Goal: Task Accomplishment & Management: Manage account settings

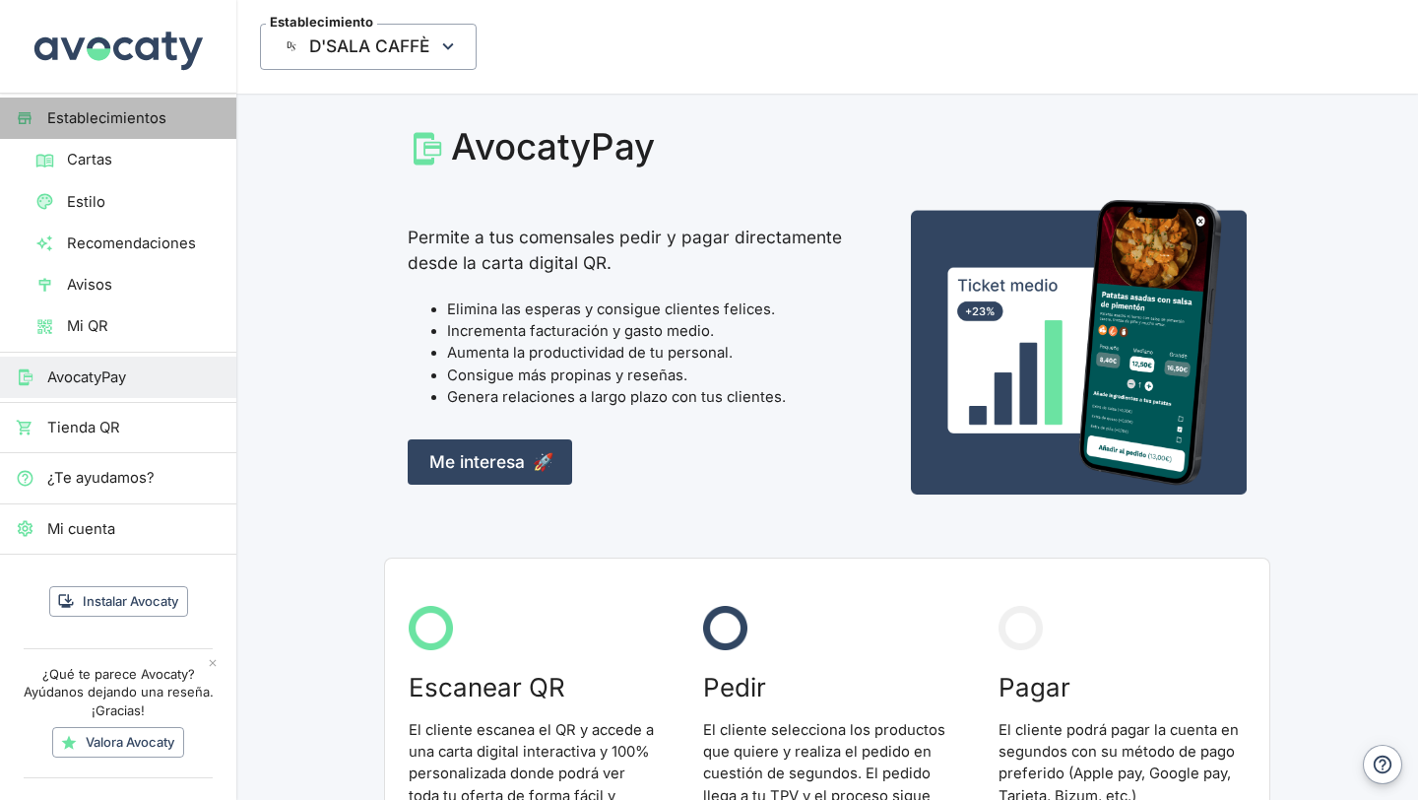
click at [149, 105] on link "Establecimientos" at bounding box center [118, 118] width 236 height 41
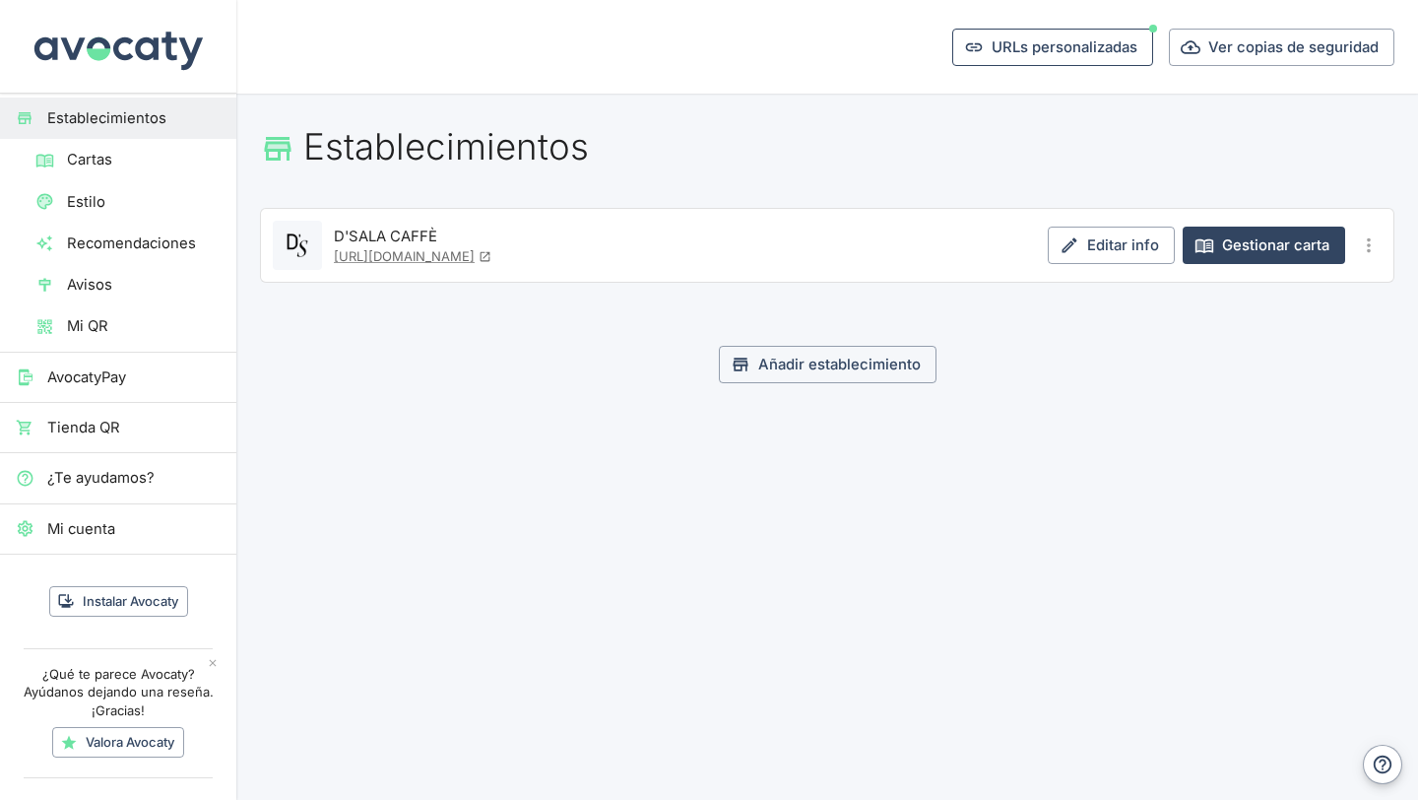
click at [959, 46] on button "URLs personalizadas" at bounding box center [1053, 47] width 201 height 37
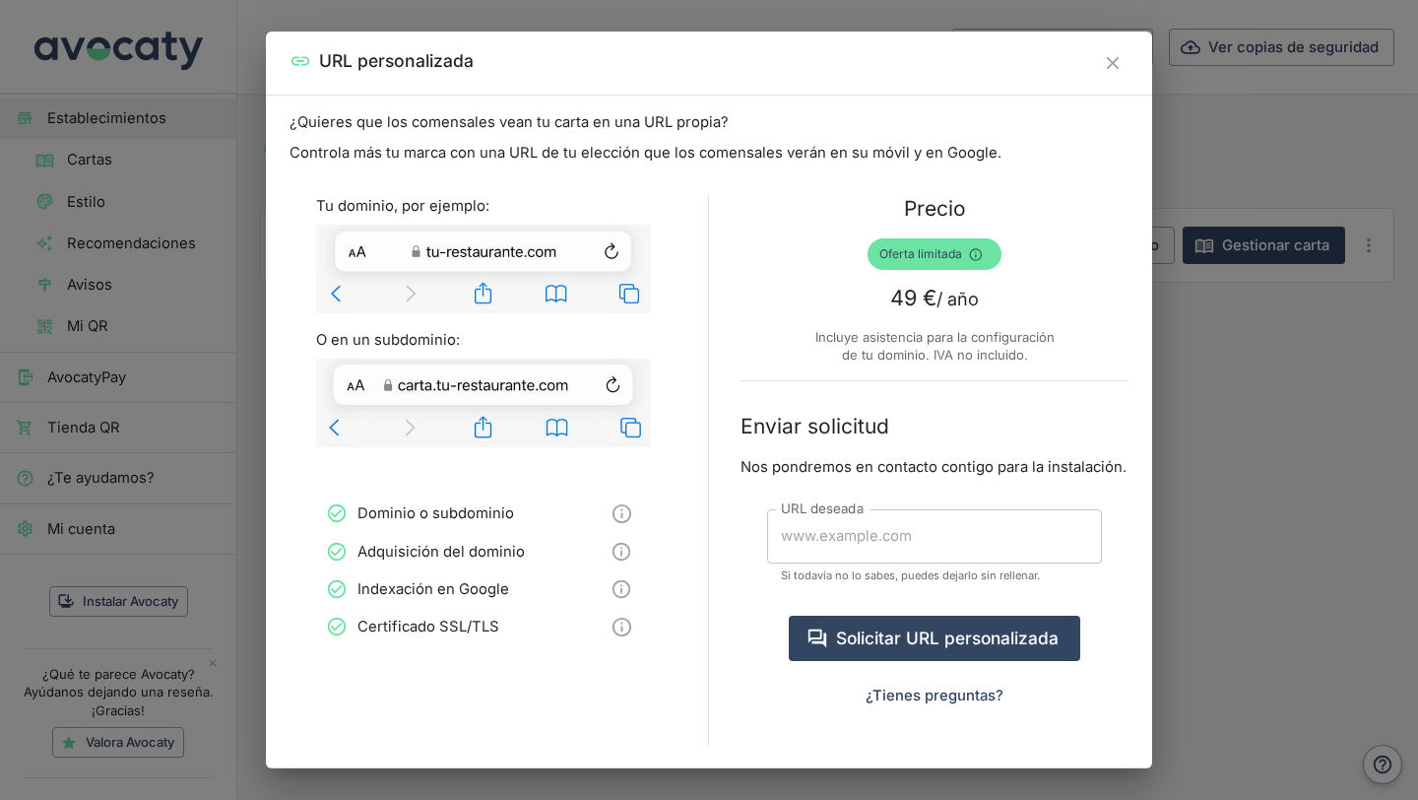
click at [1118, 76] on button "Cerrar" at bounding box center [1113, 63] width 32 height 32
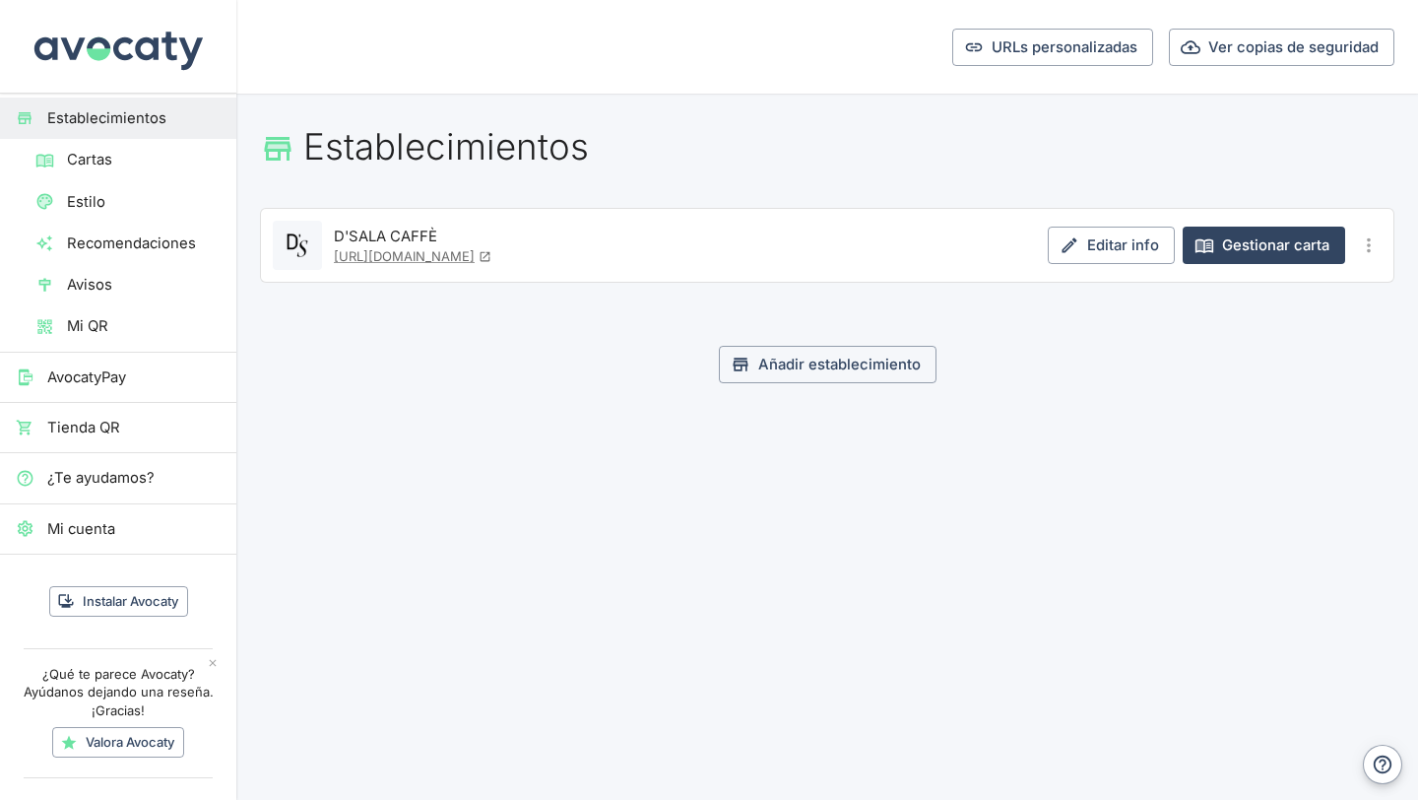
click at [158, 152] on span "Cartas" at bounding box center [144, 160] width 154 height 22
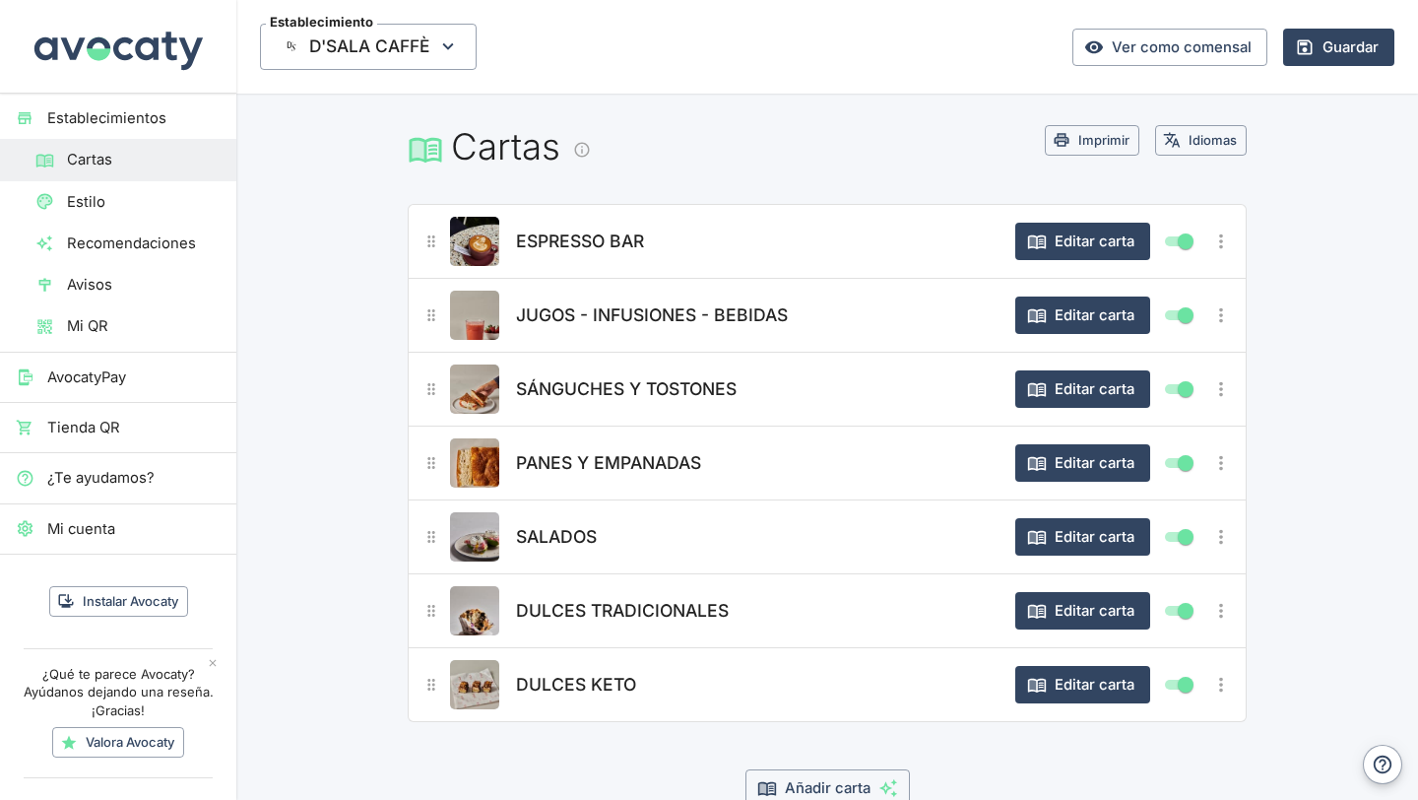
click at [800, 233] on div "ESPRESSO BAR" at bounding box center [755, 241] width 489 height 49
click at [608, 255] on button "ESPRESSO BAR" at bounding box center [580, 241] width 138 height 43
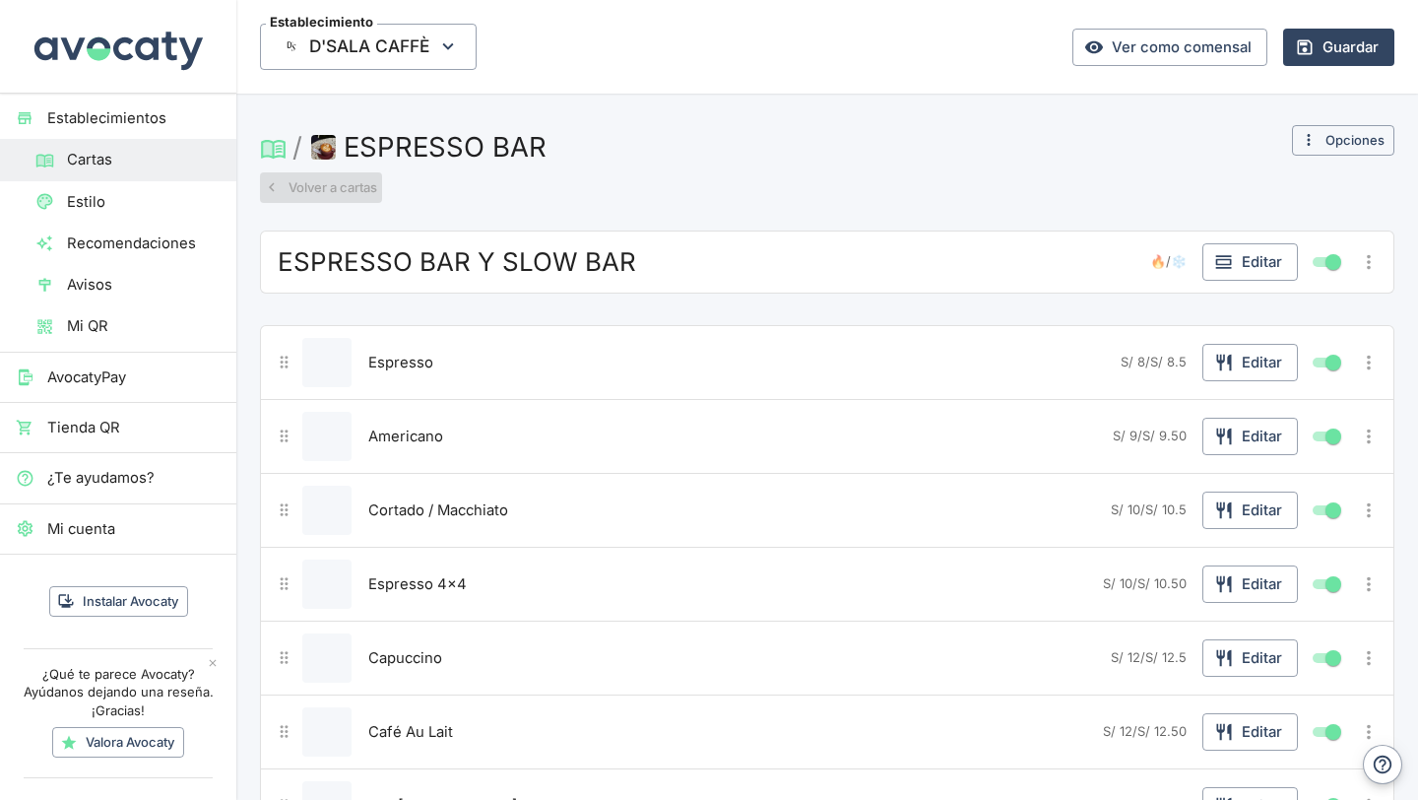
click at [291, 189] on button "Volver a cartas" at bounding box center [321, 187] width 122 height 31
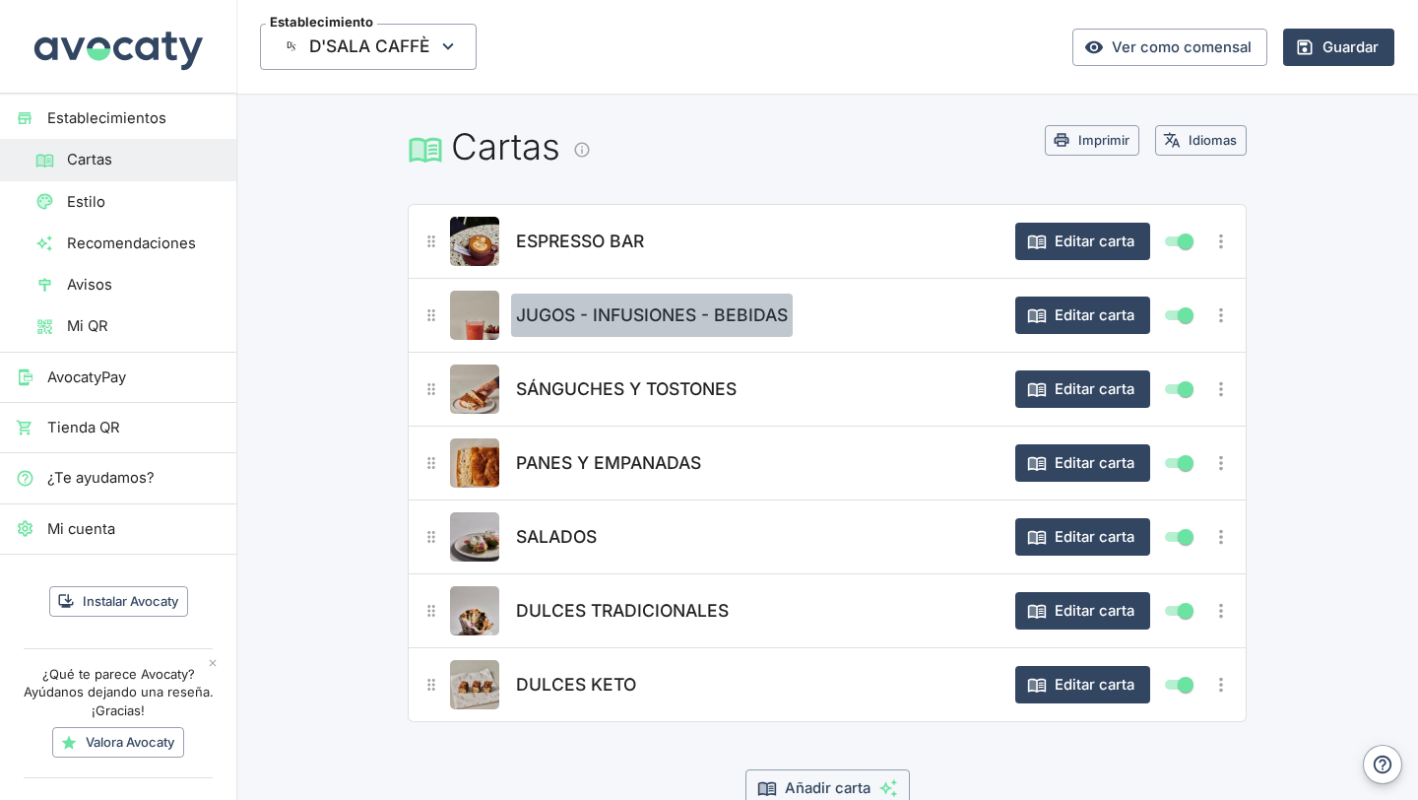
click at [731, 317] on span "JUGOS - INFUSIONES - BEBIDAS" at bounding box center [652, 315] width 272 height 28
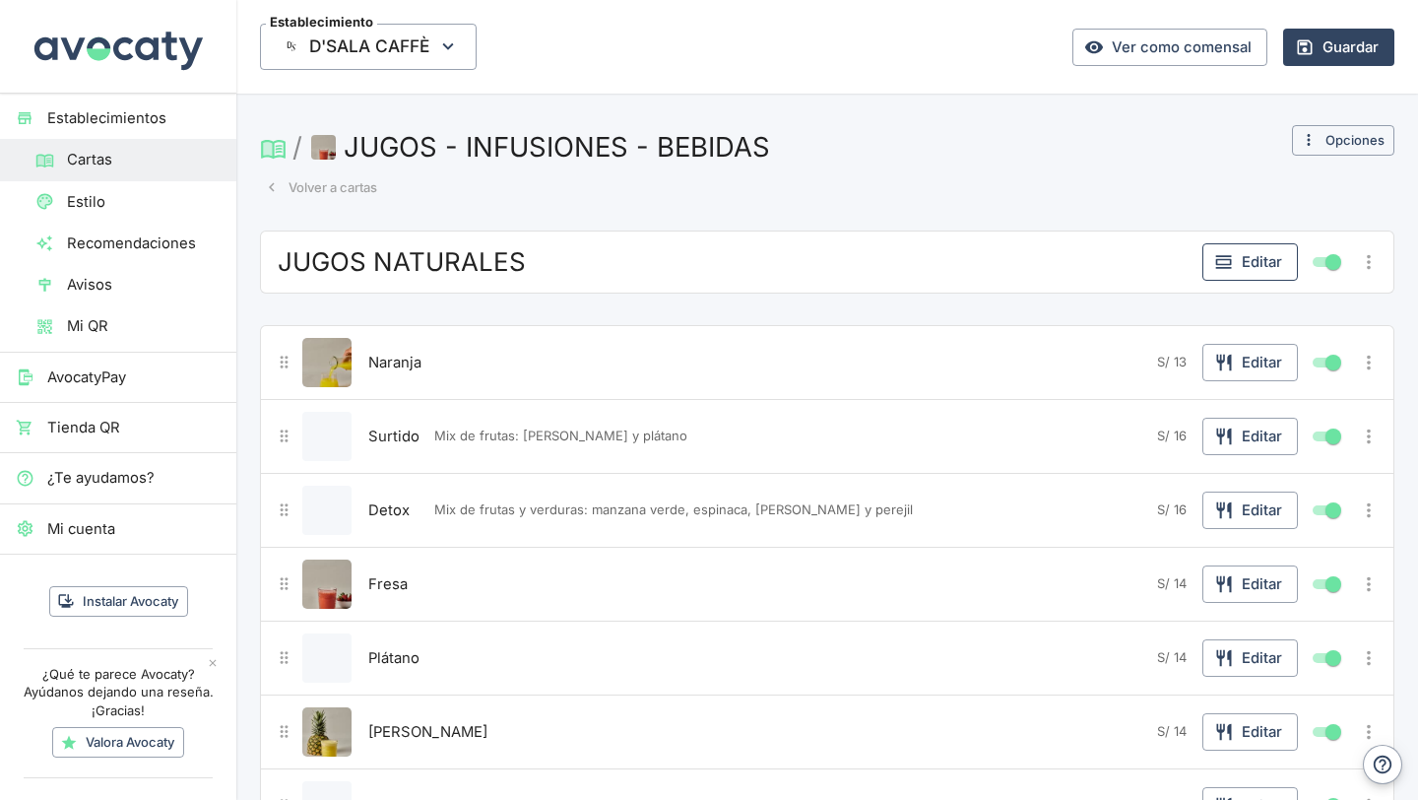
click at [1266, 263] on button "Editar" at bounding box center [1251, 261] width 96 height 37
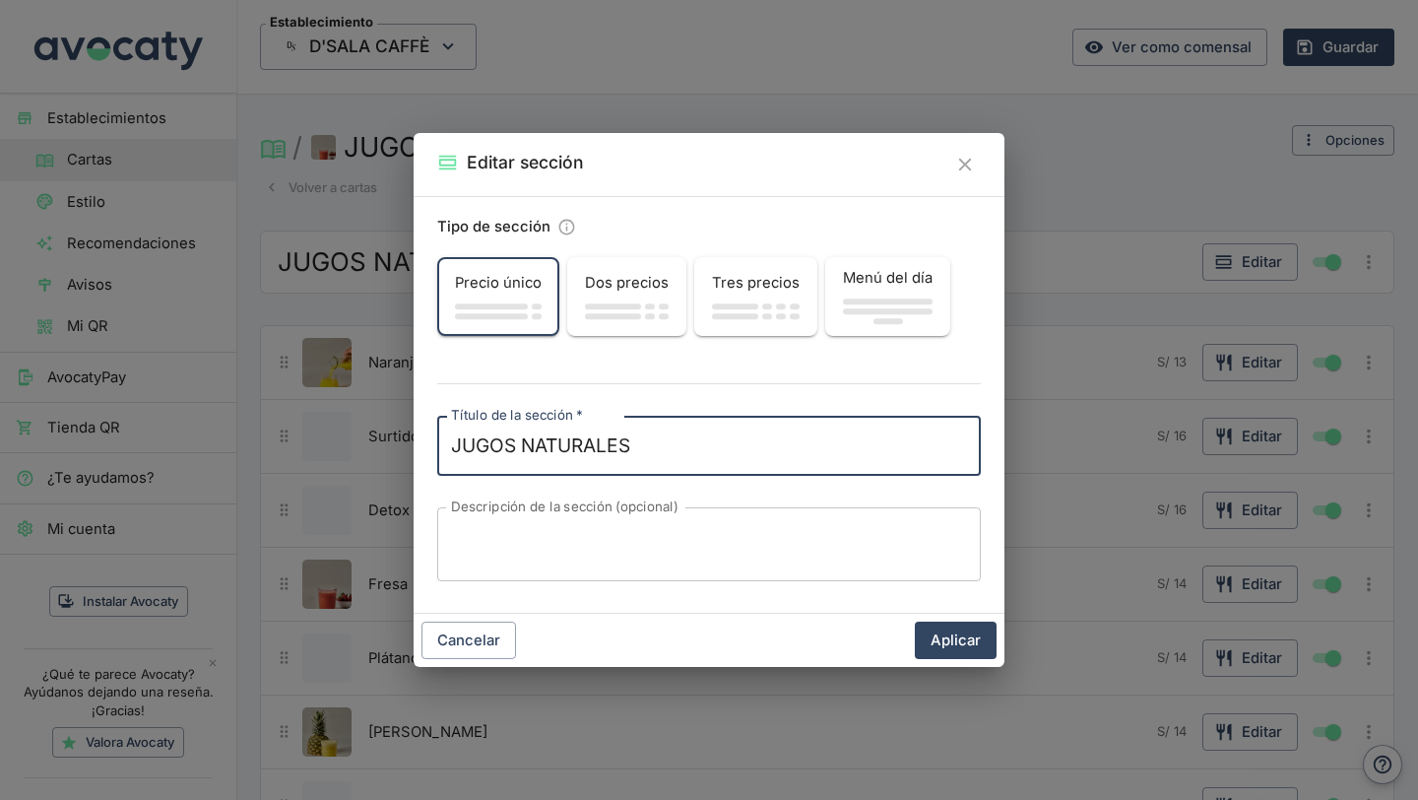
click at [609, 315] on span "button" at bounding box center [613, 316] width 56 height 6
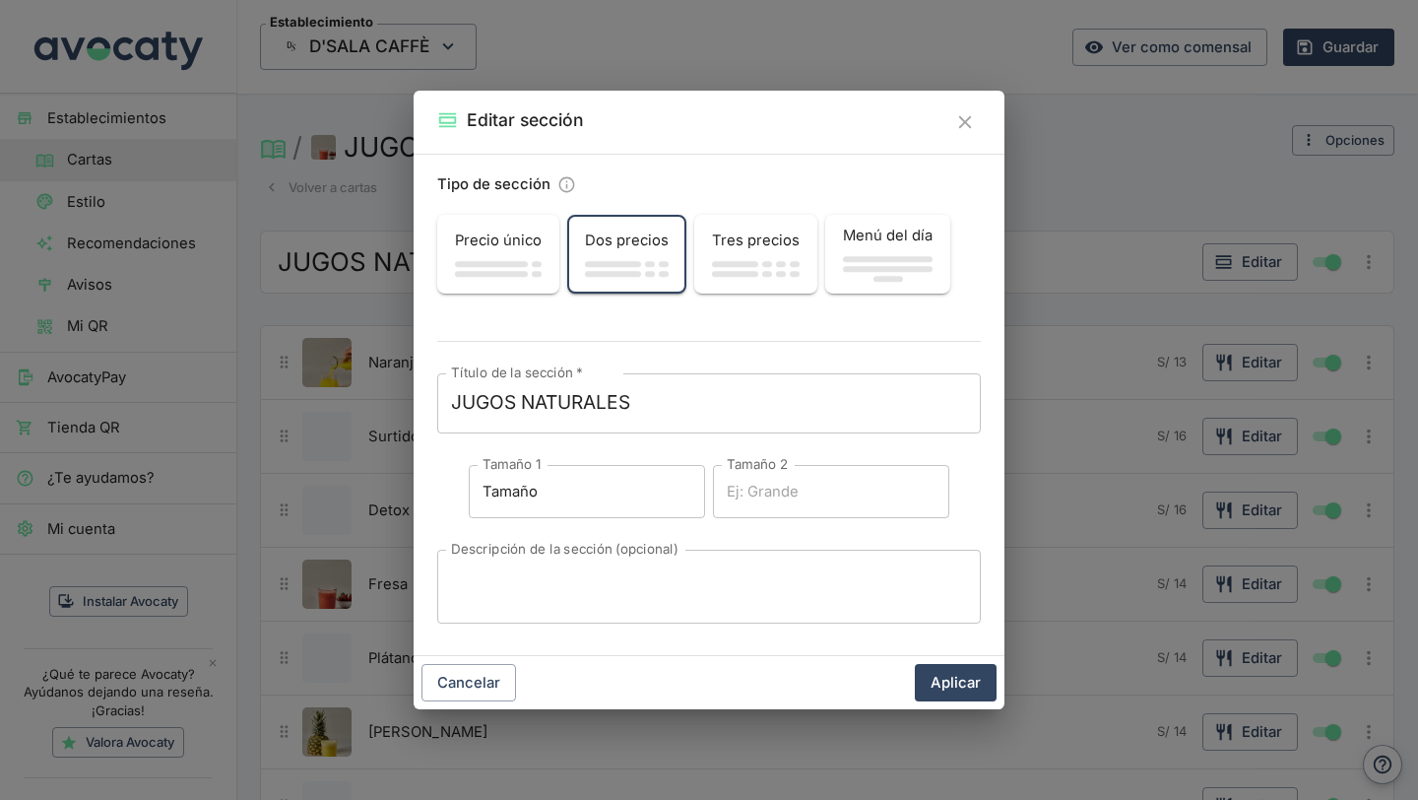
click at [498, 271] on span "button" at bounding box center [491, 274] width 73 height 6
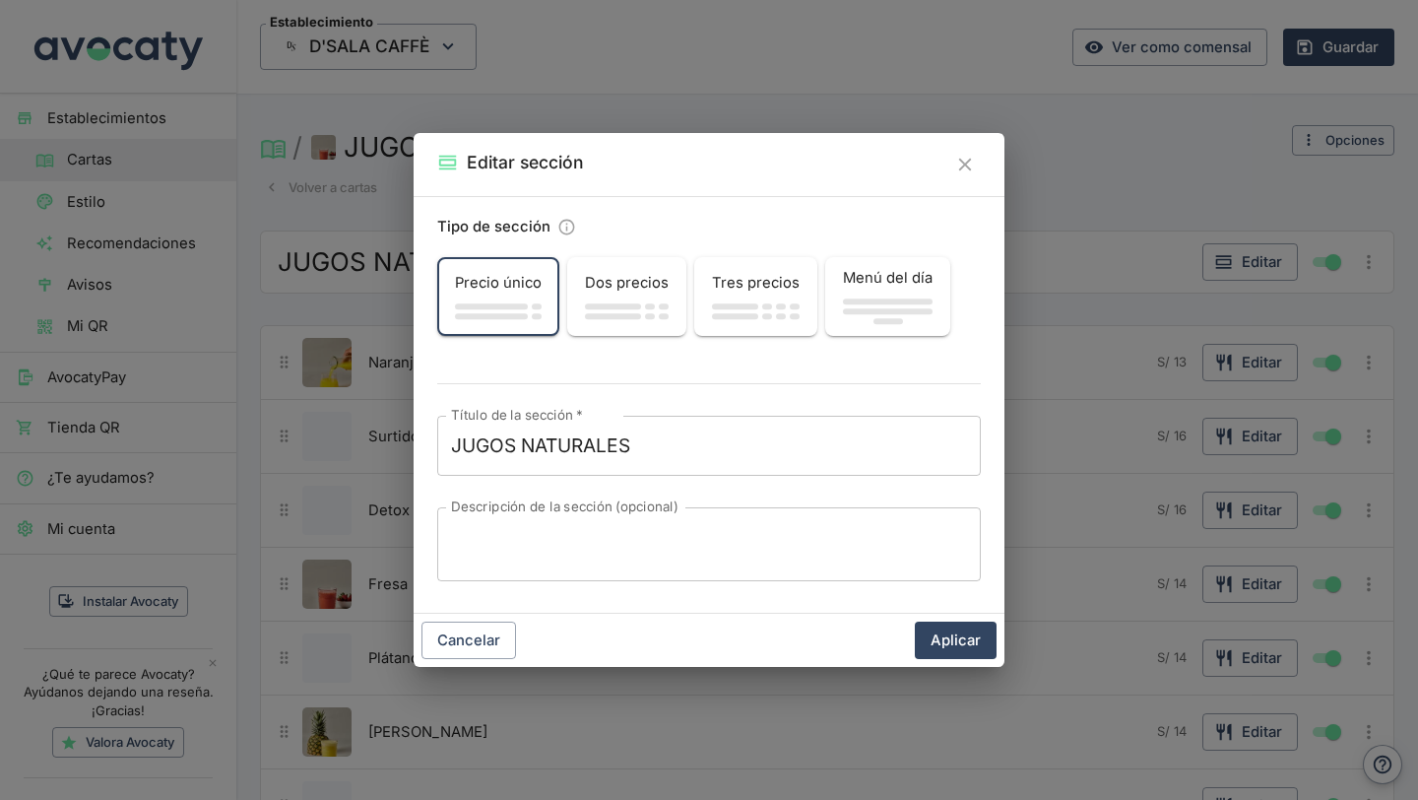
click at [832, 310] on div "button" at bounding box center [887, 315] width 121 height 37
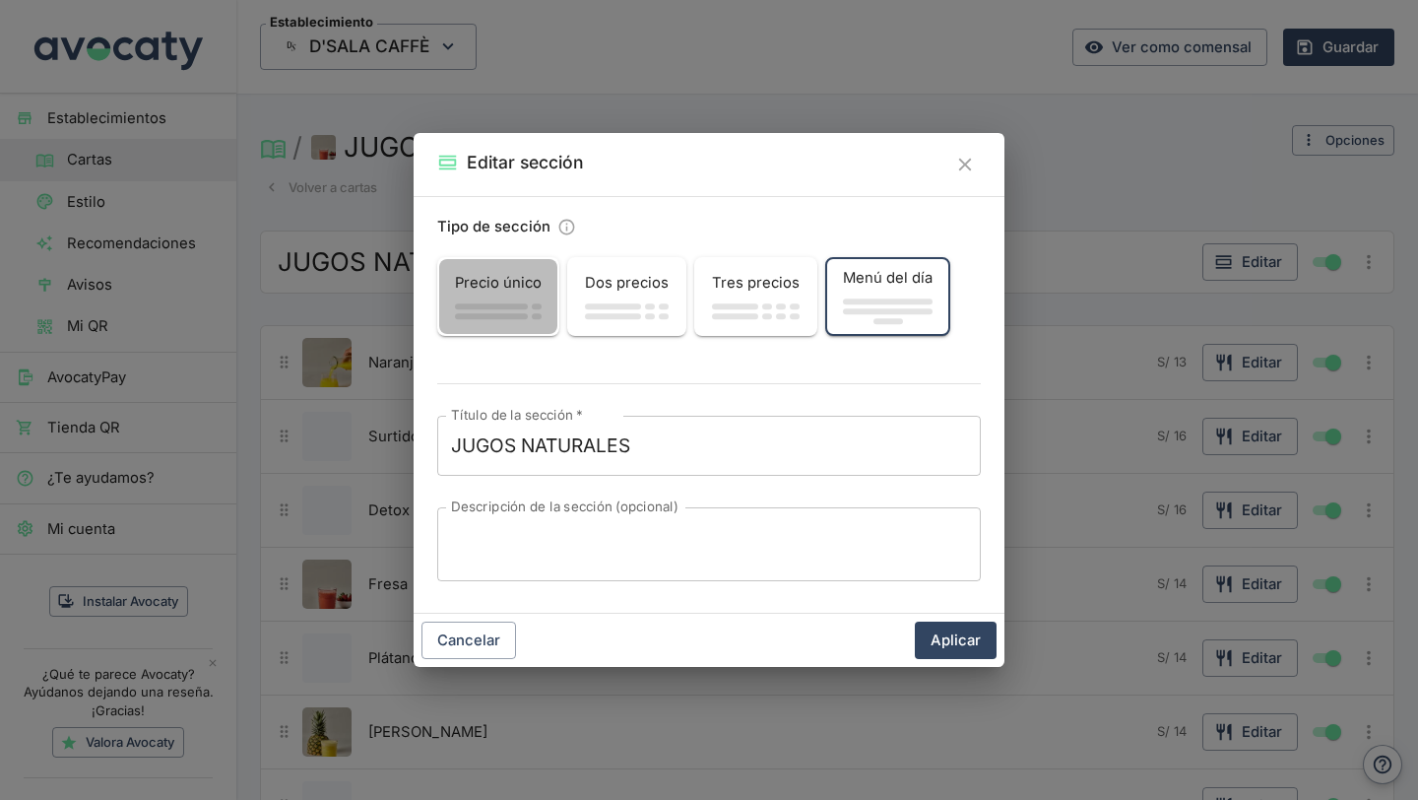
click at [510, 311] on div "button" at bounding box center [498, 316] width 87 height 10
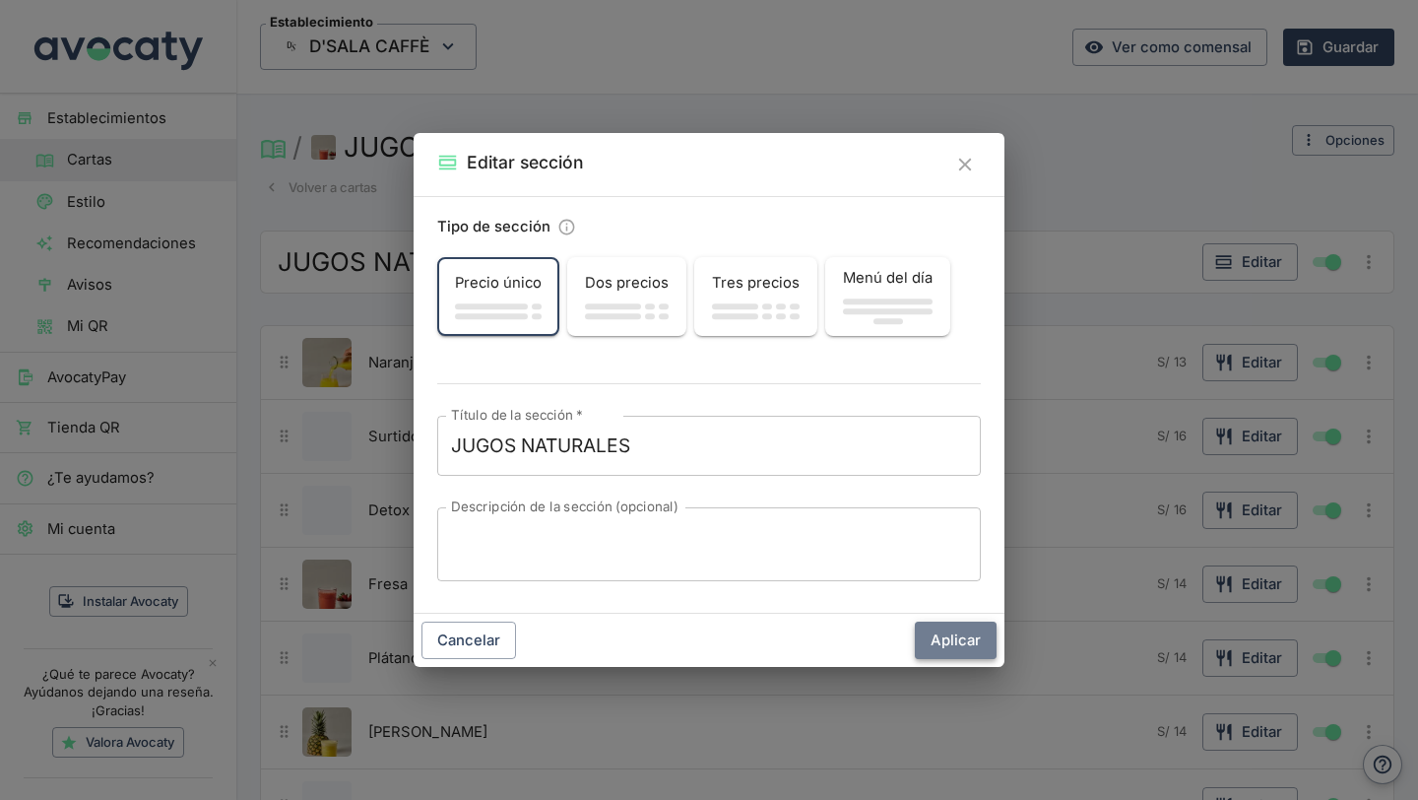
click at [971, 657] on button "Aplicar" at bounding box center [956, 640] width 82 height 37
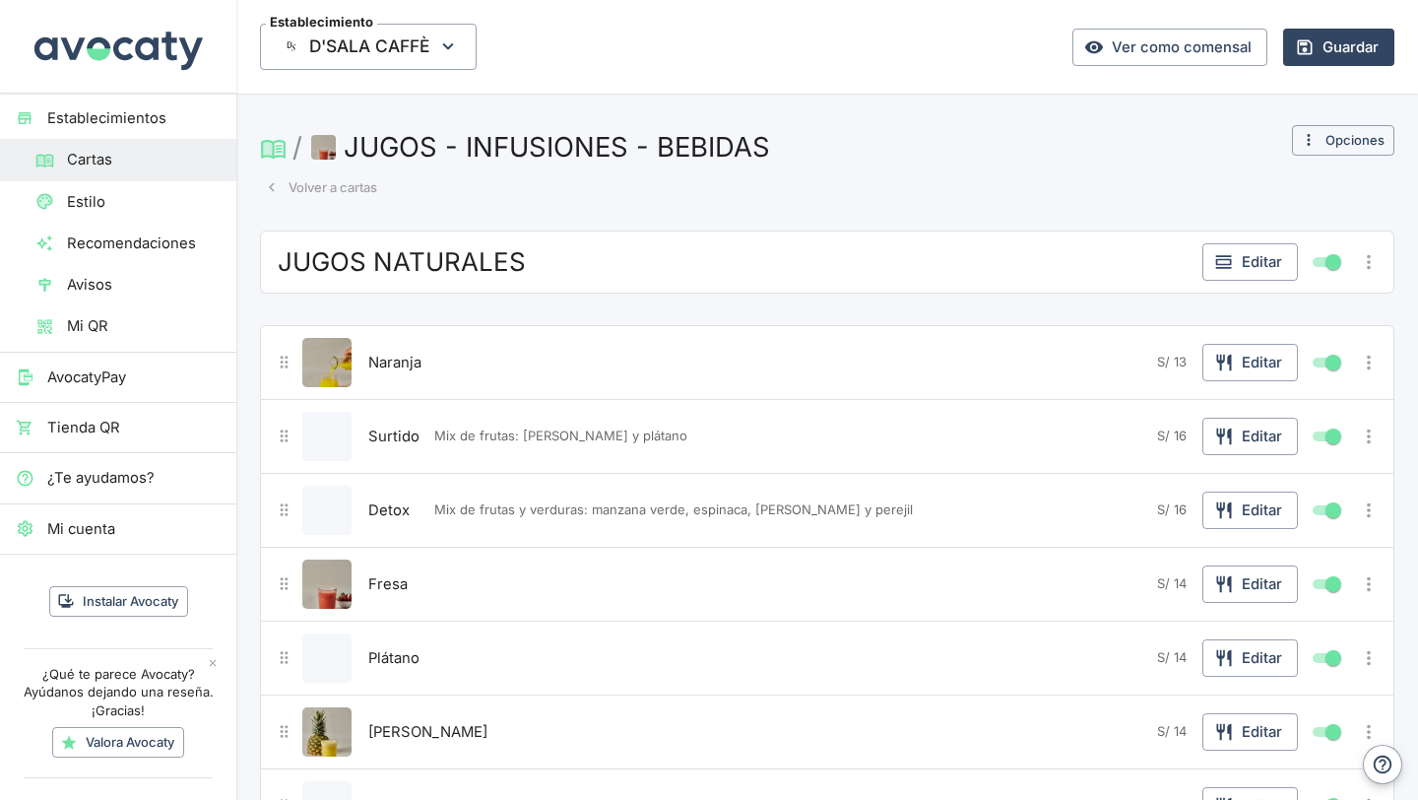
click at [414, 352] on span "Naranja" at bounding box center [394, 363] width 53 height 22
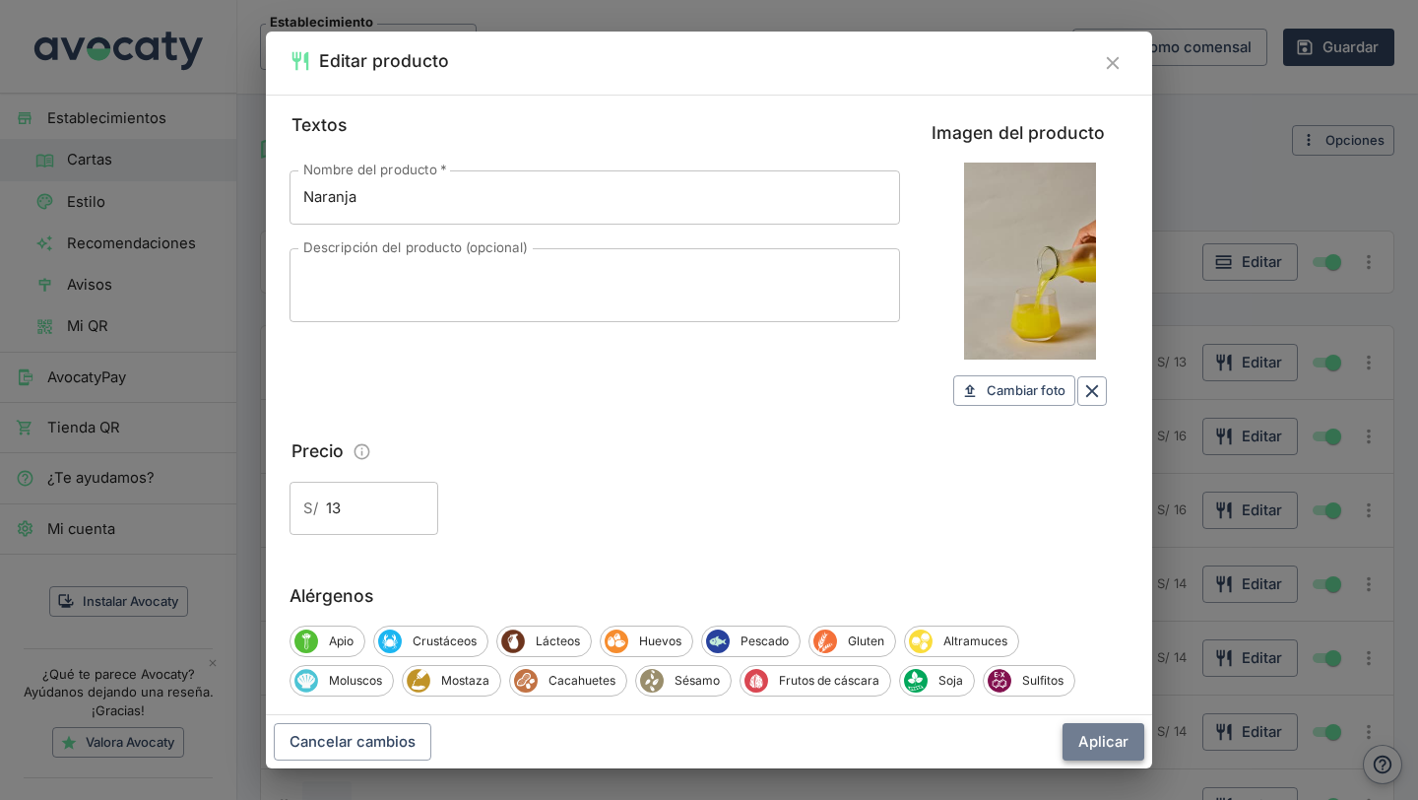
click at [1078, 742] on button "Aplicar" at bounding box center [1104, 741] width 82 height 37
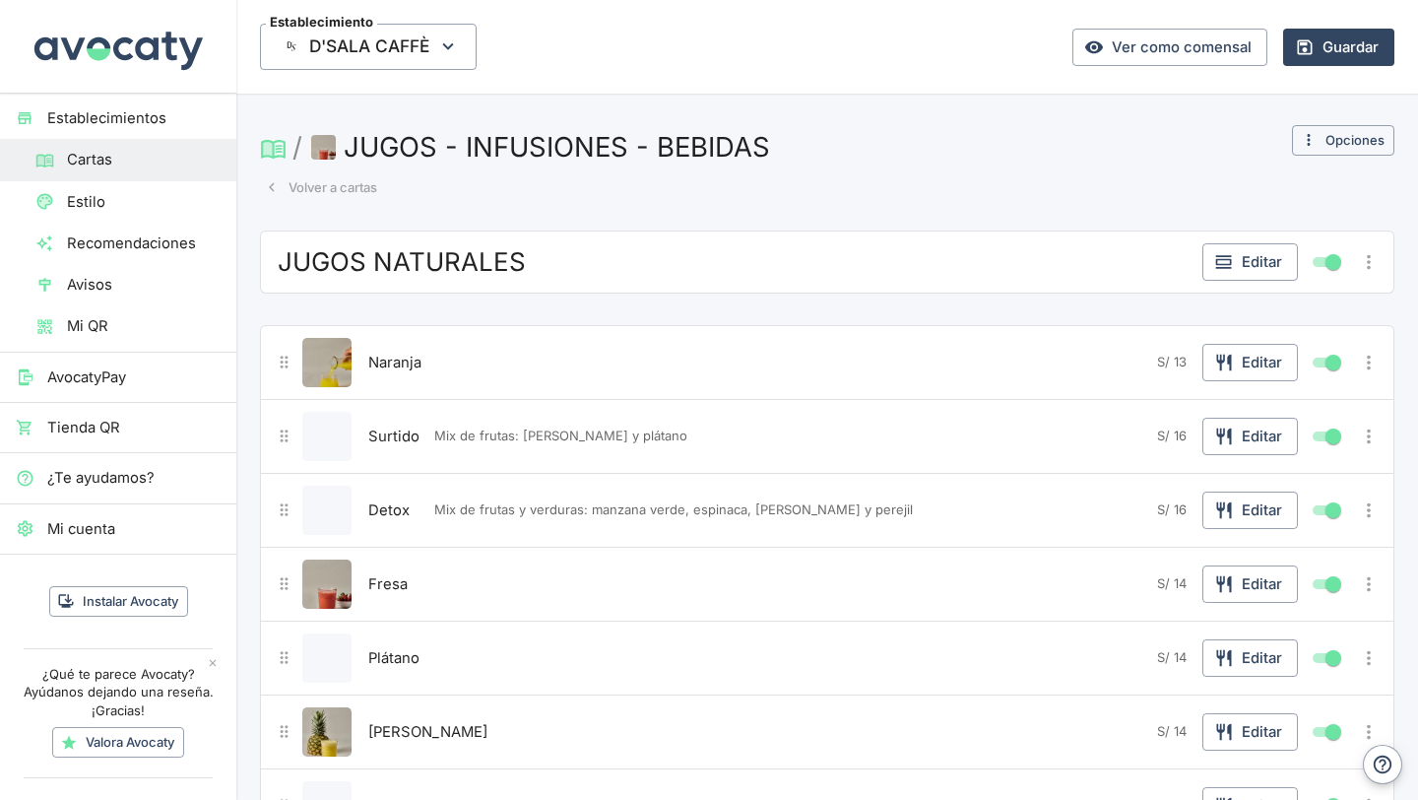
click at [301, 192] on button "Volver a cartas" at bounding box center [321, 187] width 122 height 31
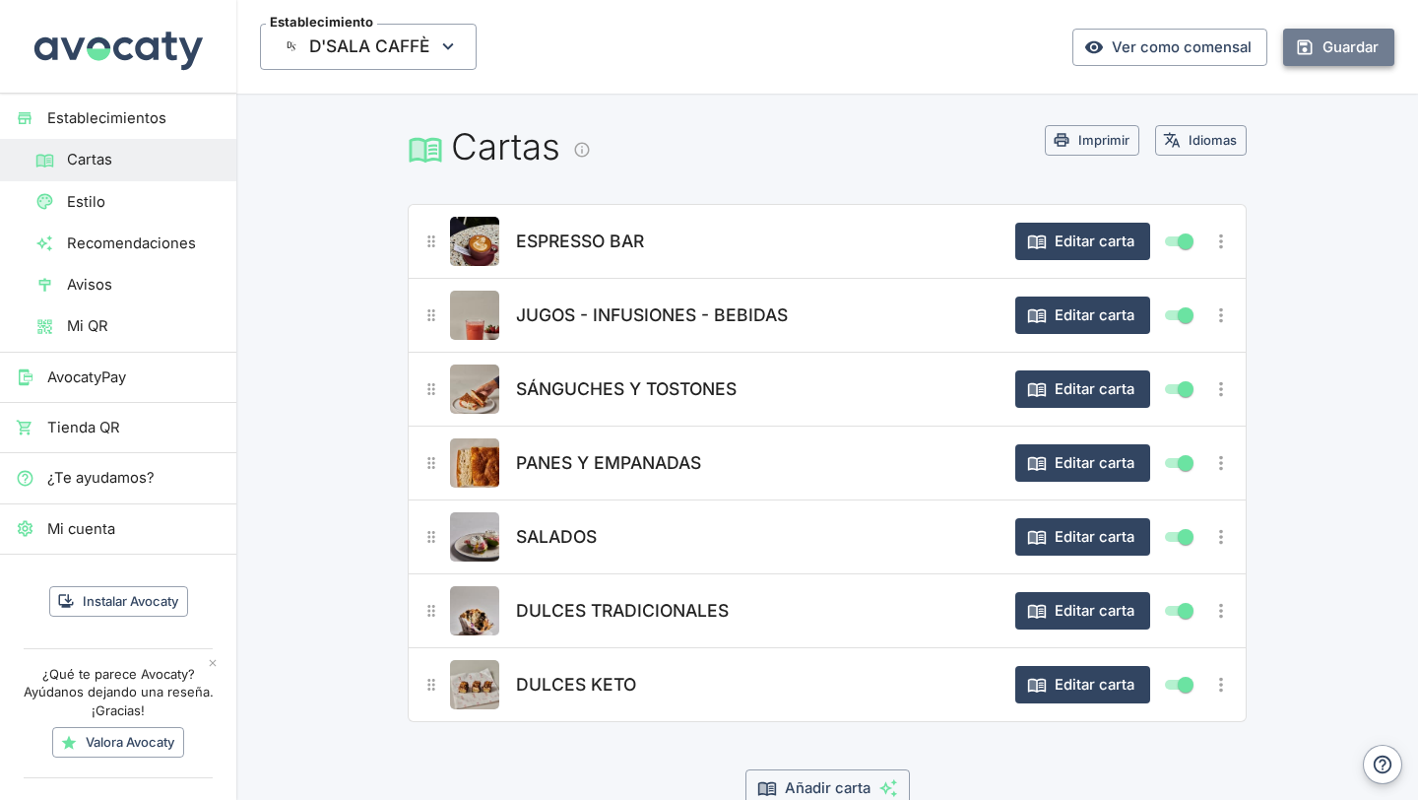
click at [1346, 54] on button "Guardar" at bounding box center [1339, 47] width 111 height 37
click at [1205, 49] on link "Ver como comensal" at bounding box center [1170, 47] width 195 height 37
click at [570, 328] on span "JUGOS - INFUSIONES - BEBIDAS" at bounding box center [652, 315] width 272 height 28
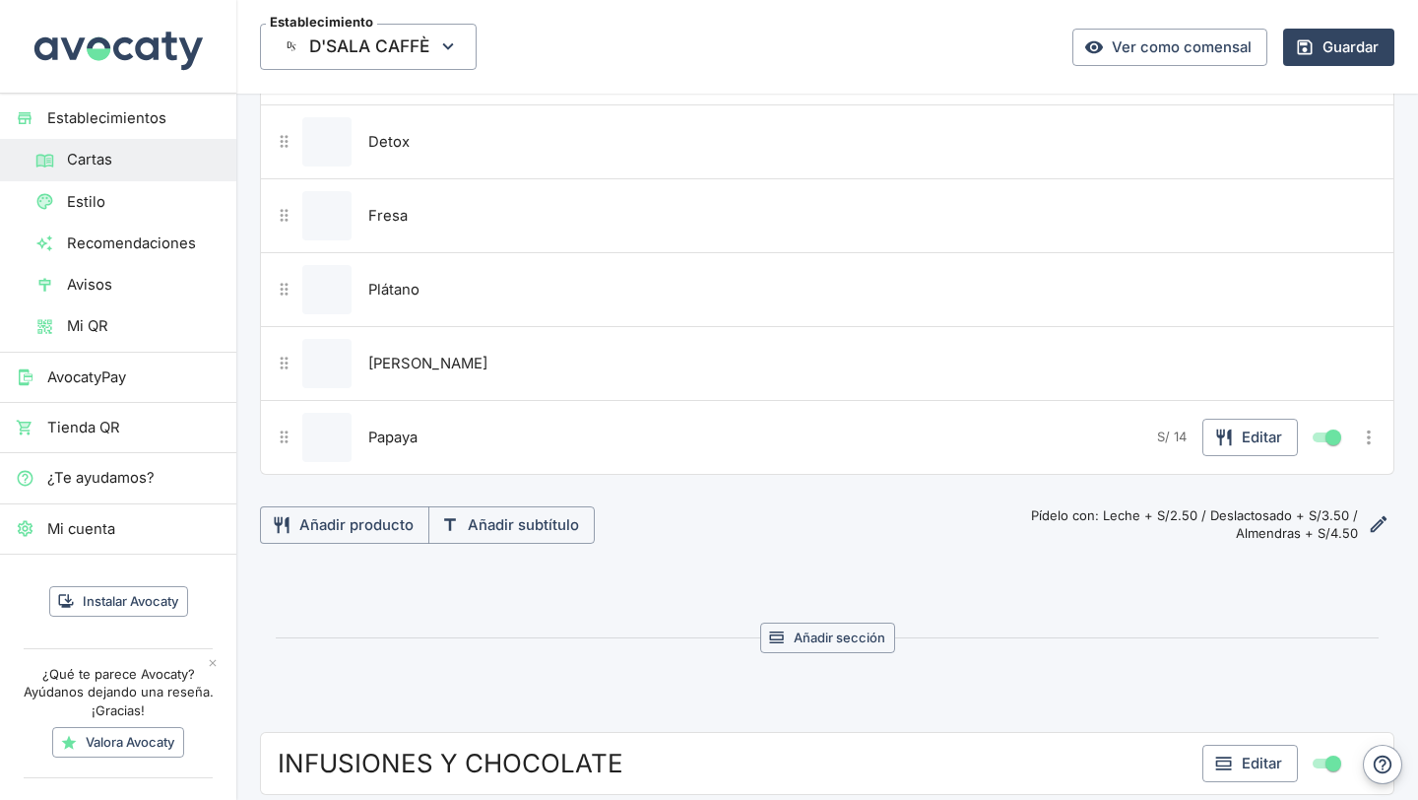
scroll to position [977, 0]
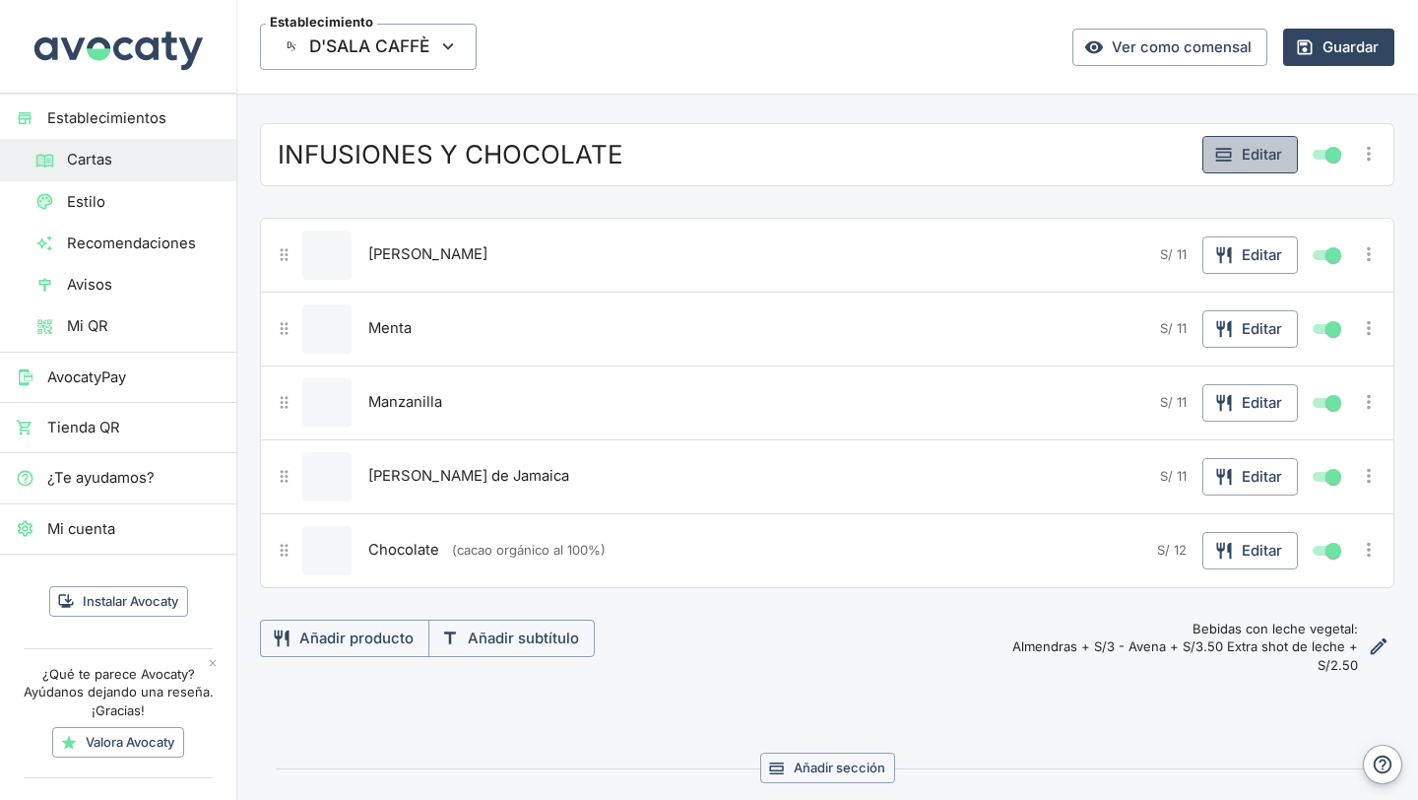
click at [1221, 161] on icon "button" at bounding box center [1225, 155] width 20 height 20
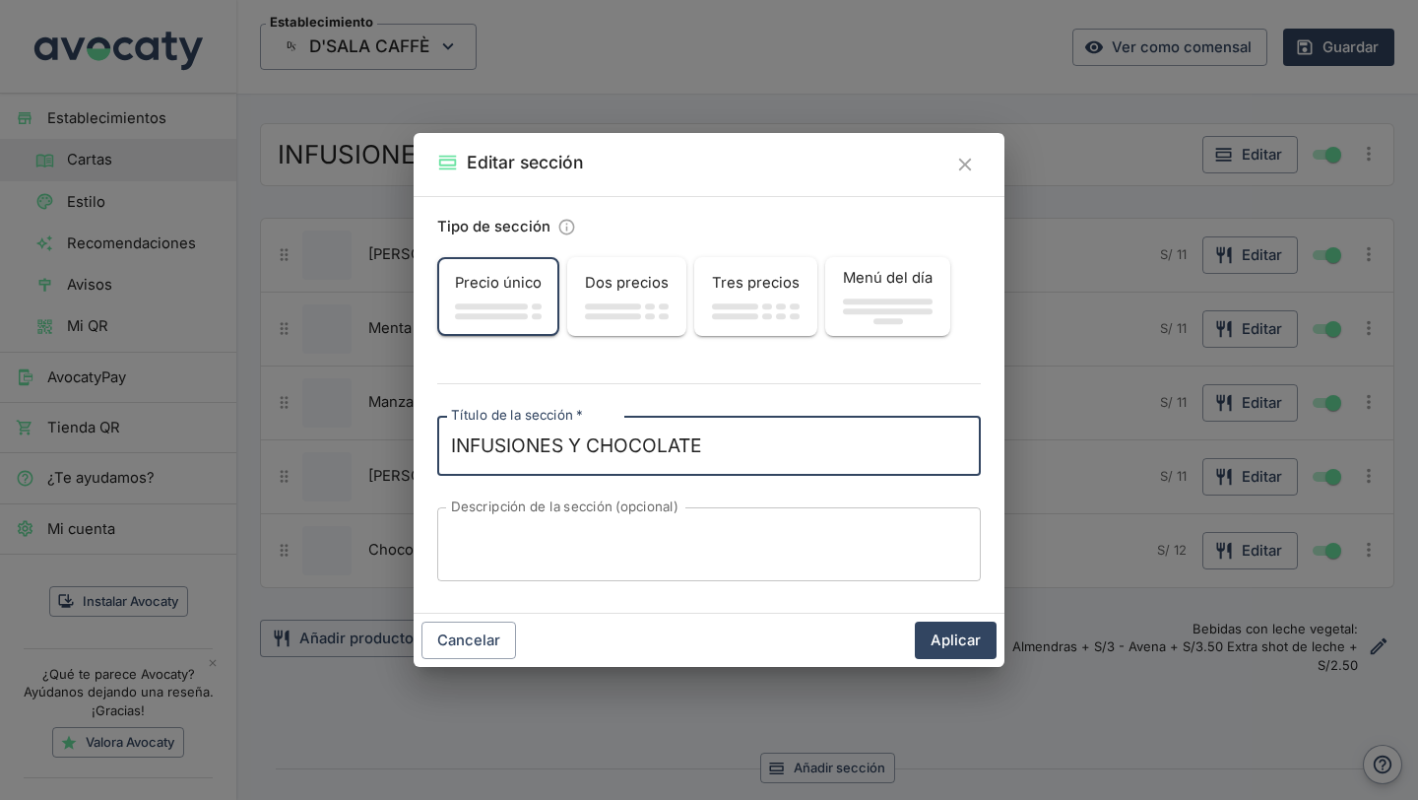
click at [501, 297] on div "Precio único" at bounding box center [498, 282] width 118 height 37
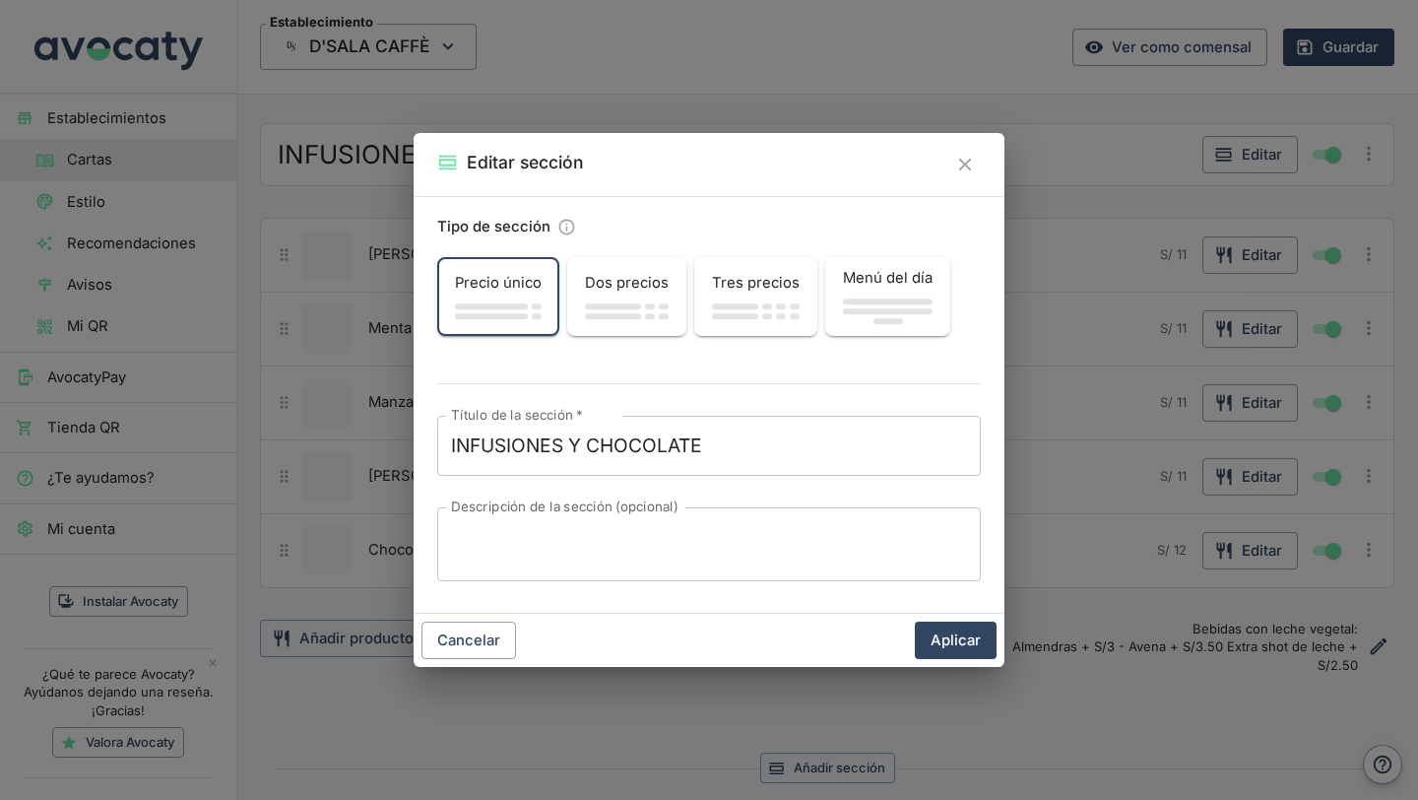
click at [976, 660] on div "Cancelar Aplicar" at bounding box center [709, 640] width 591 height 53
click at [963, 646] on button "Aplicar" at bounding box center [956, 640] width 82 height 37
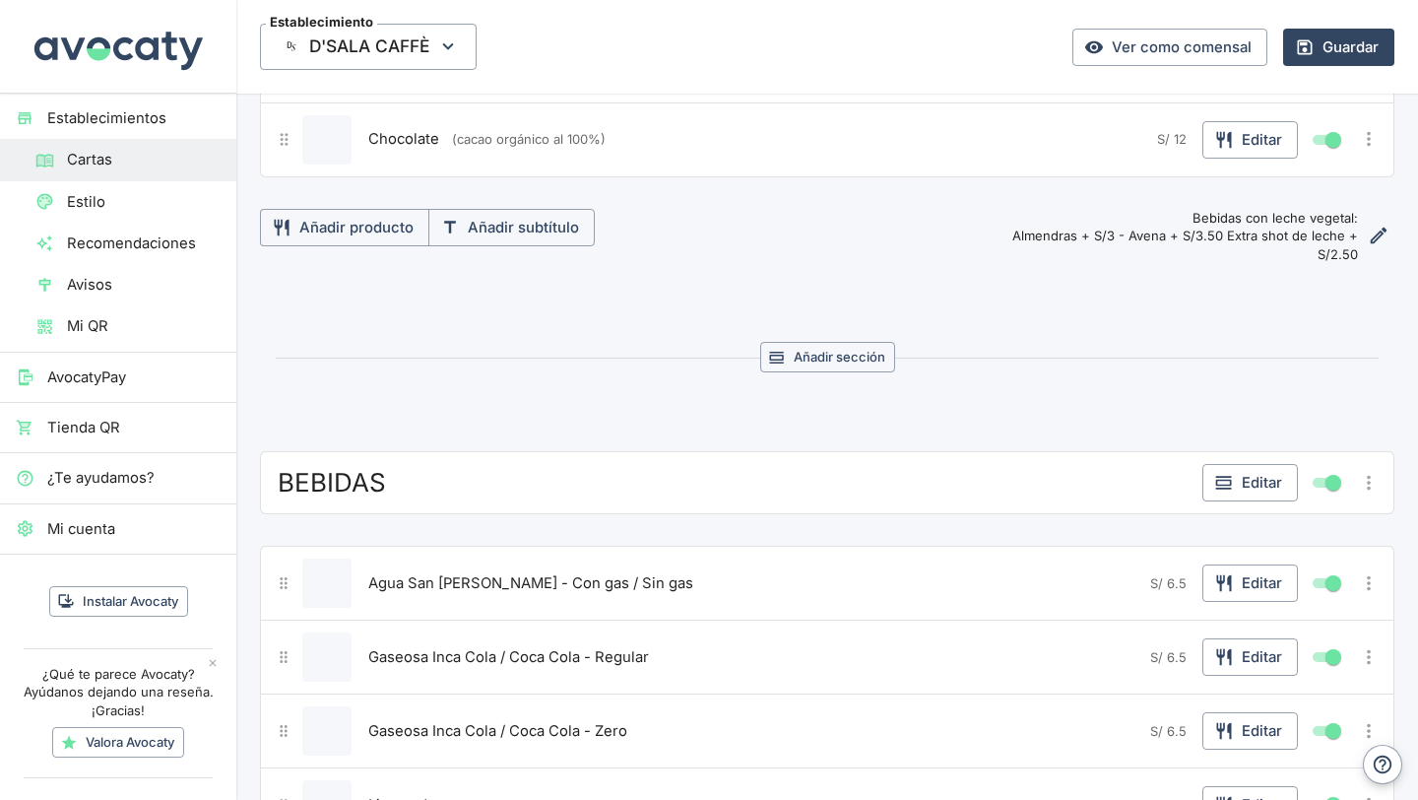
scroll to position [1420, 0]
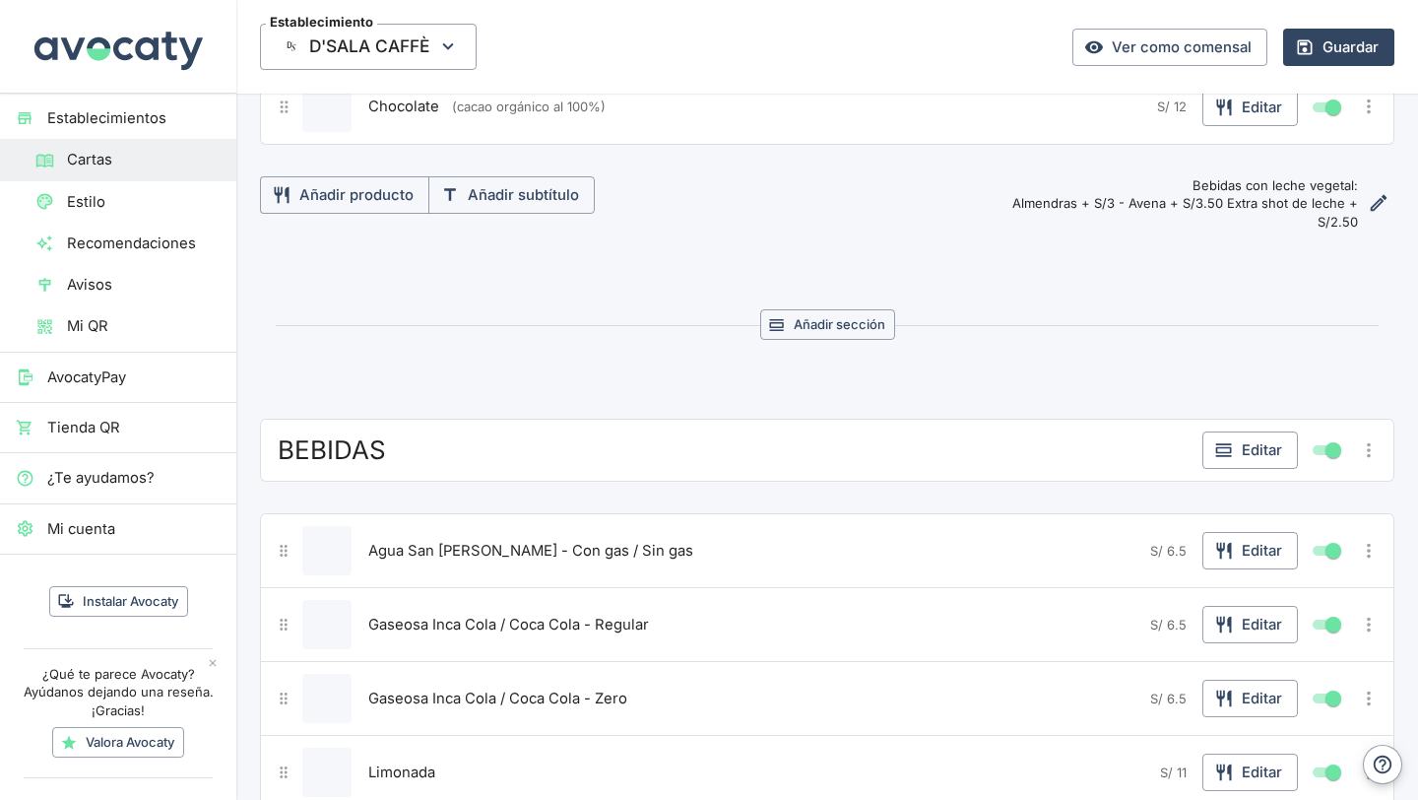
click at [955, 435] on div "BEBIDAS" at bounding box center [734, 449] width 922 height 35
click at [1221, 457] on icon "button" at bounding box center [1225, 450] width 20 height 20
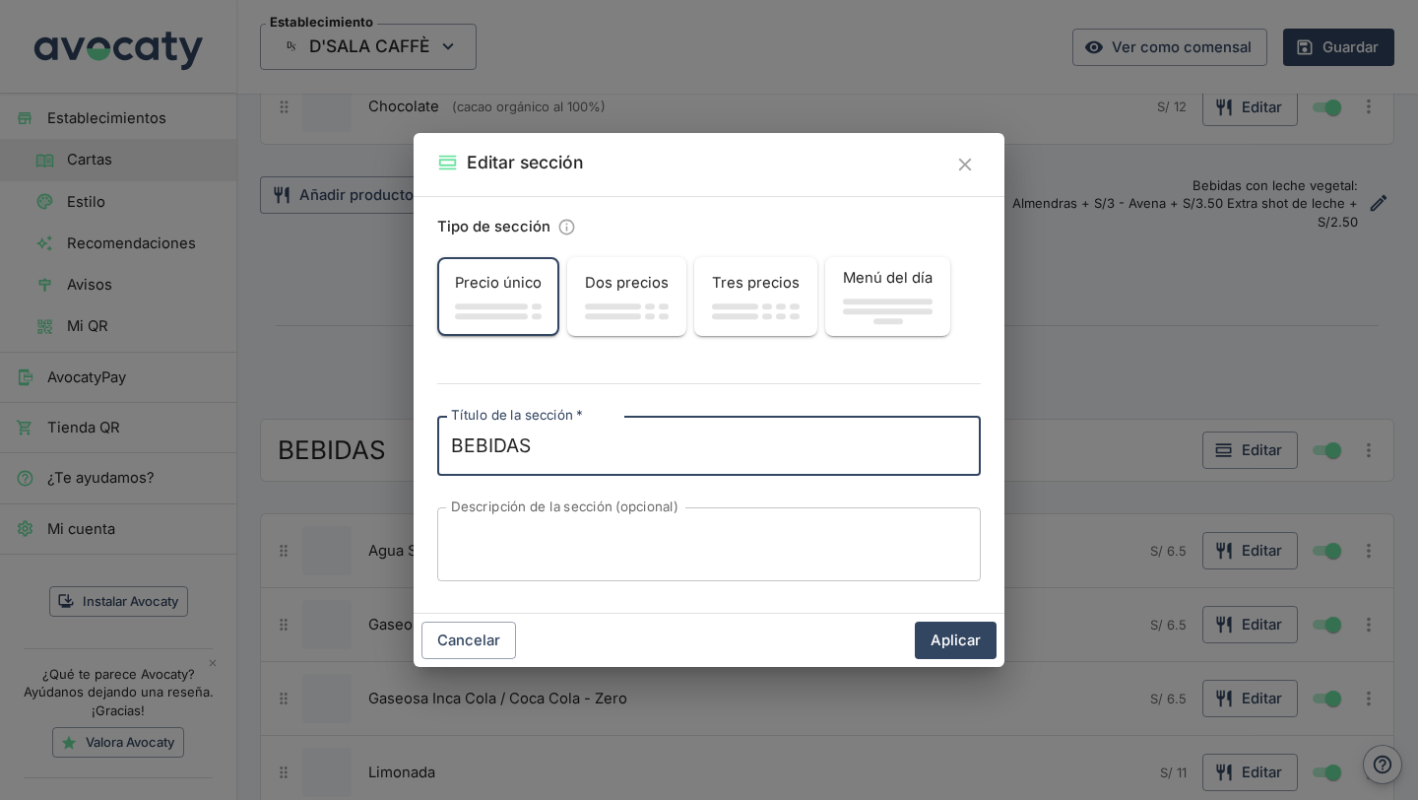
click at [499, 305] on span "button" at bounding box center [491, 306] width 73 height 6
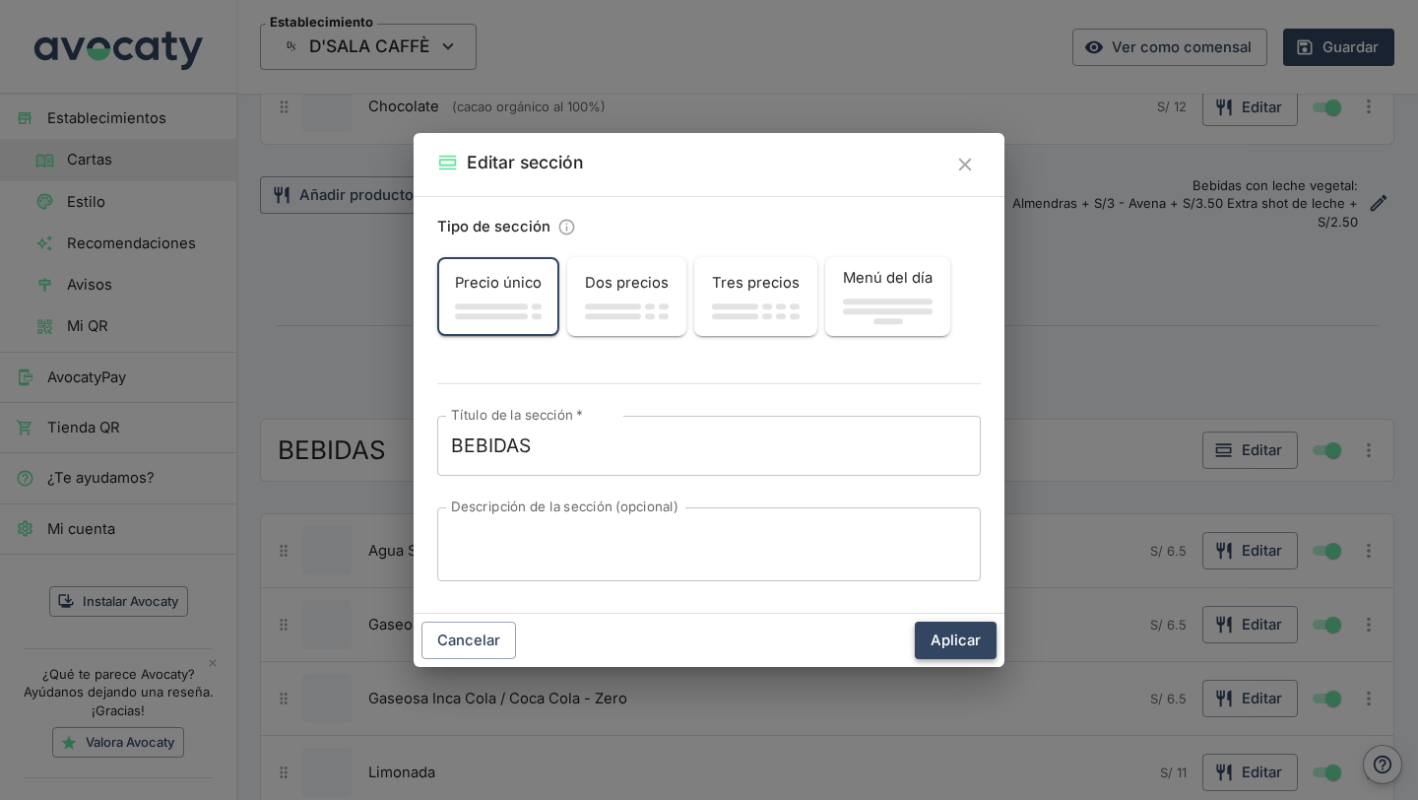
click at [954, 636] on button "Aplicar" at bounding box center [956, 640] width 82 height 37
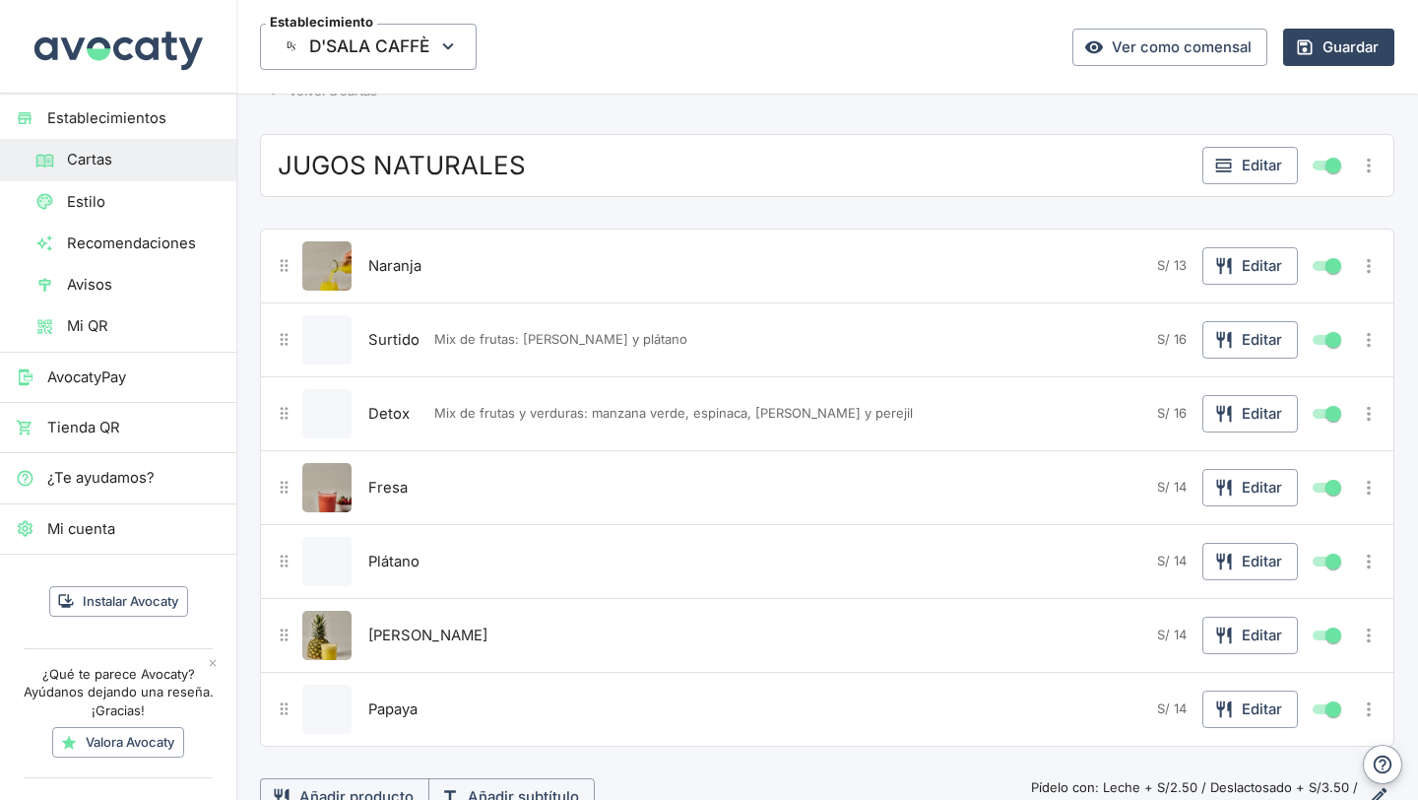
scroll to position [0, 0]
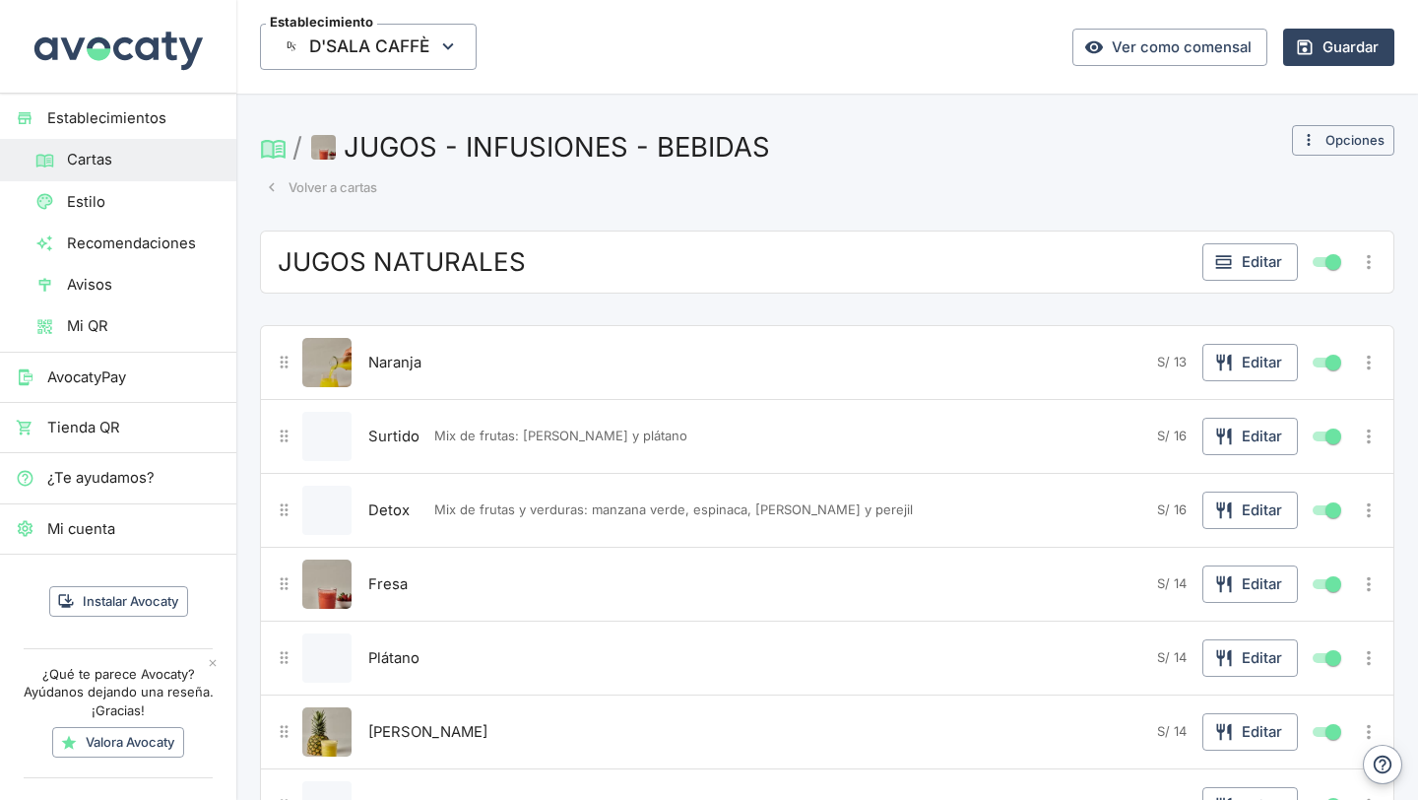
click at [290, 187] on button "Volver a cartas" at bounding box center [321, 187] width 122 height 31
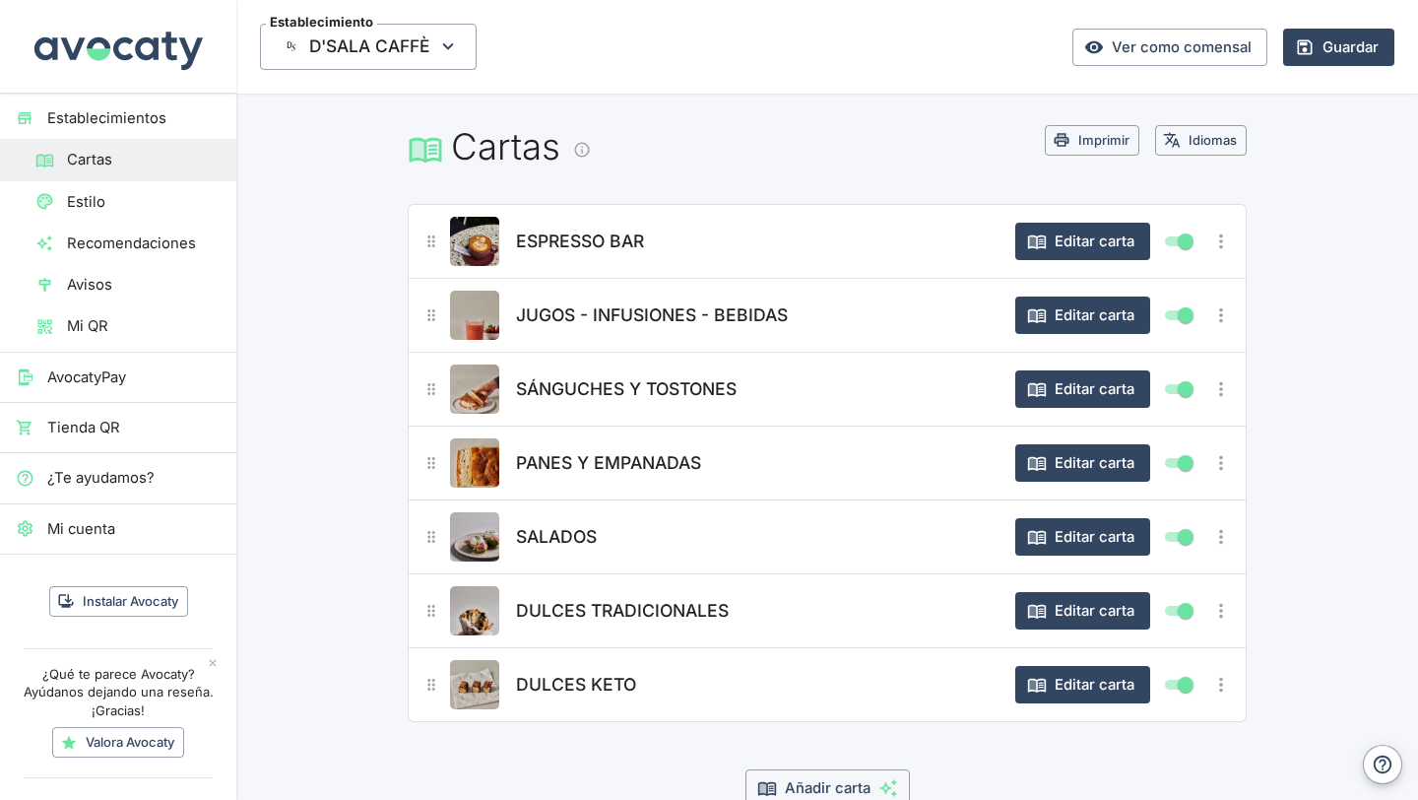
click at [608, 262] on button "ESPRESSO BAR" at bounding box center [580, 241] width 138 height 43
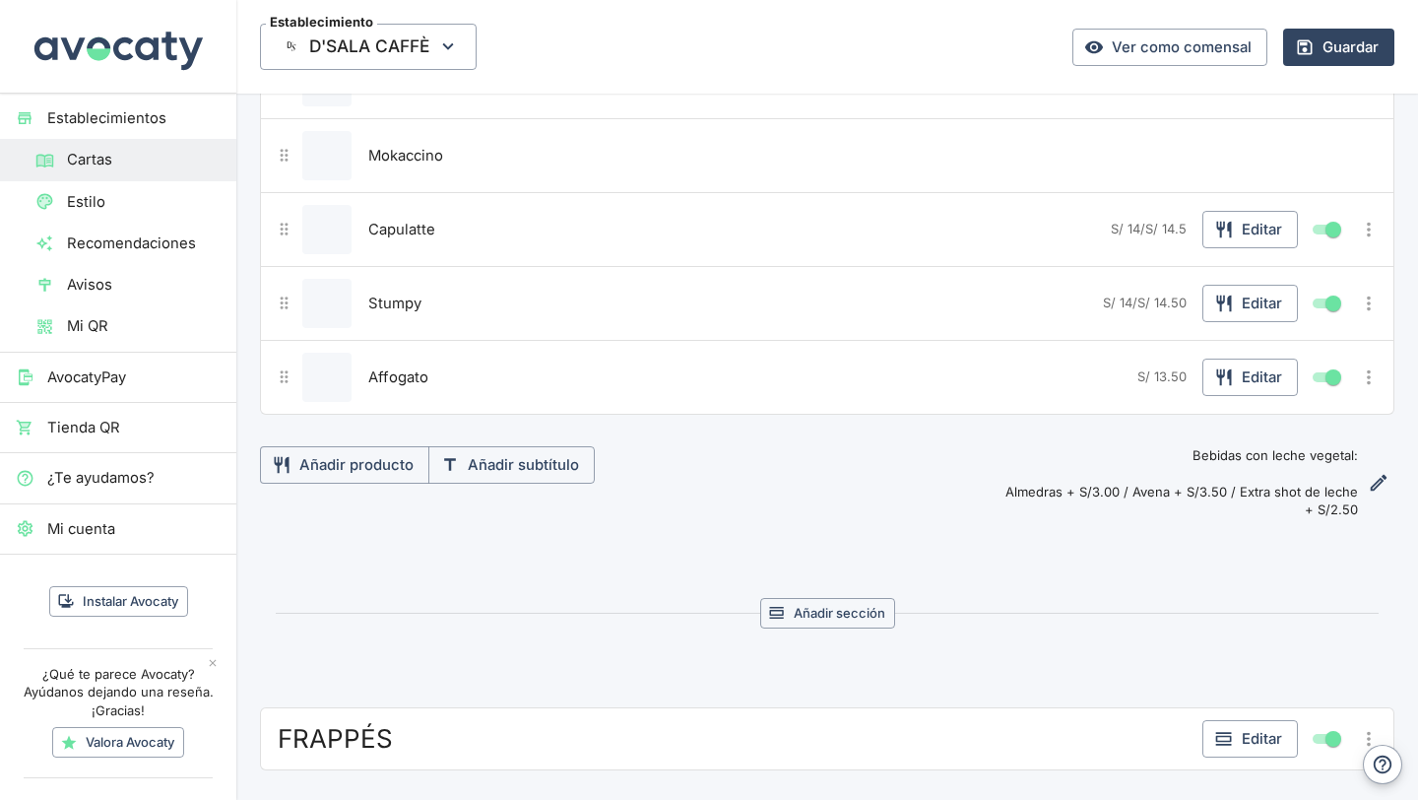
scroll to position [1065, 0]
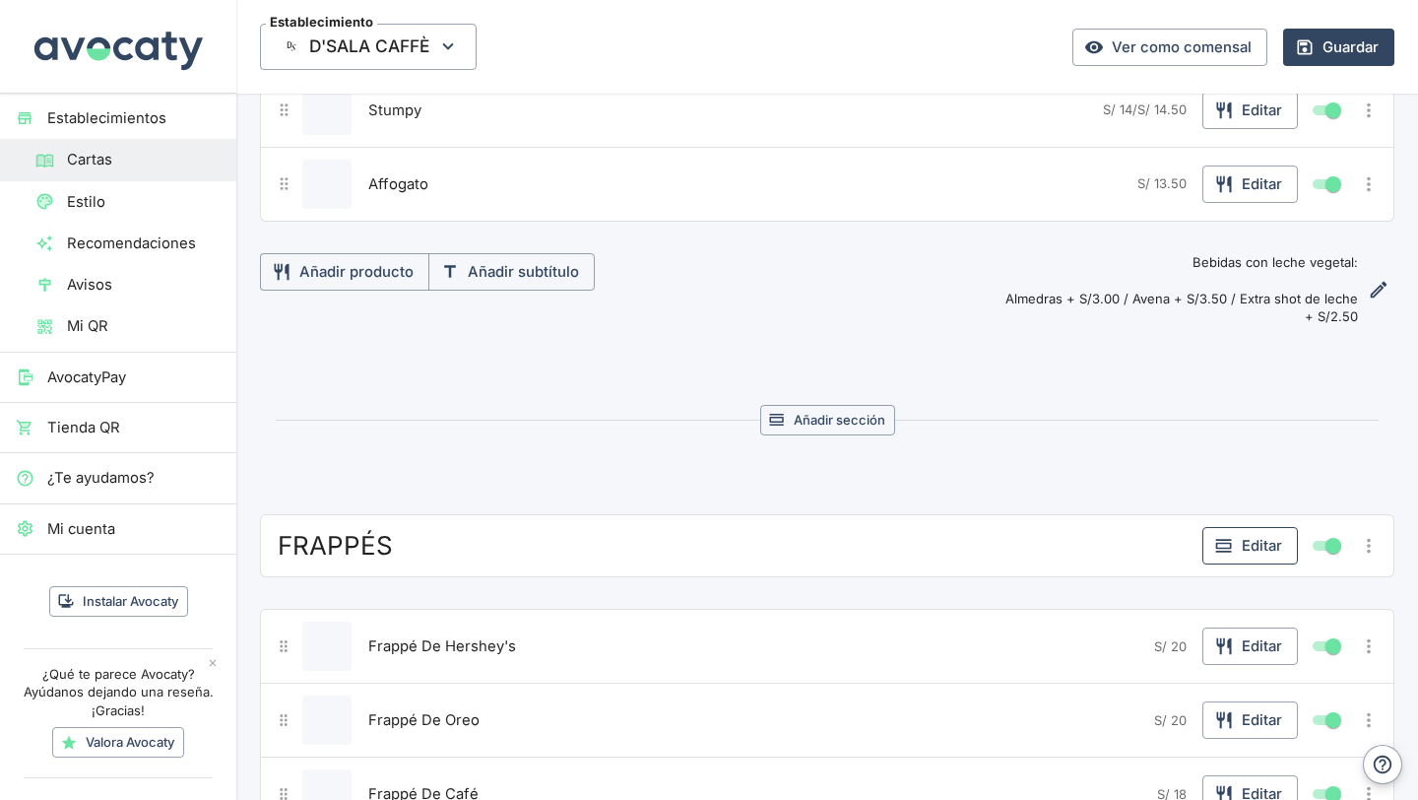
click at [1252, 544] on button "Editar" at bounding box center [1251, 545] width 96 height 37
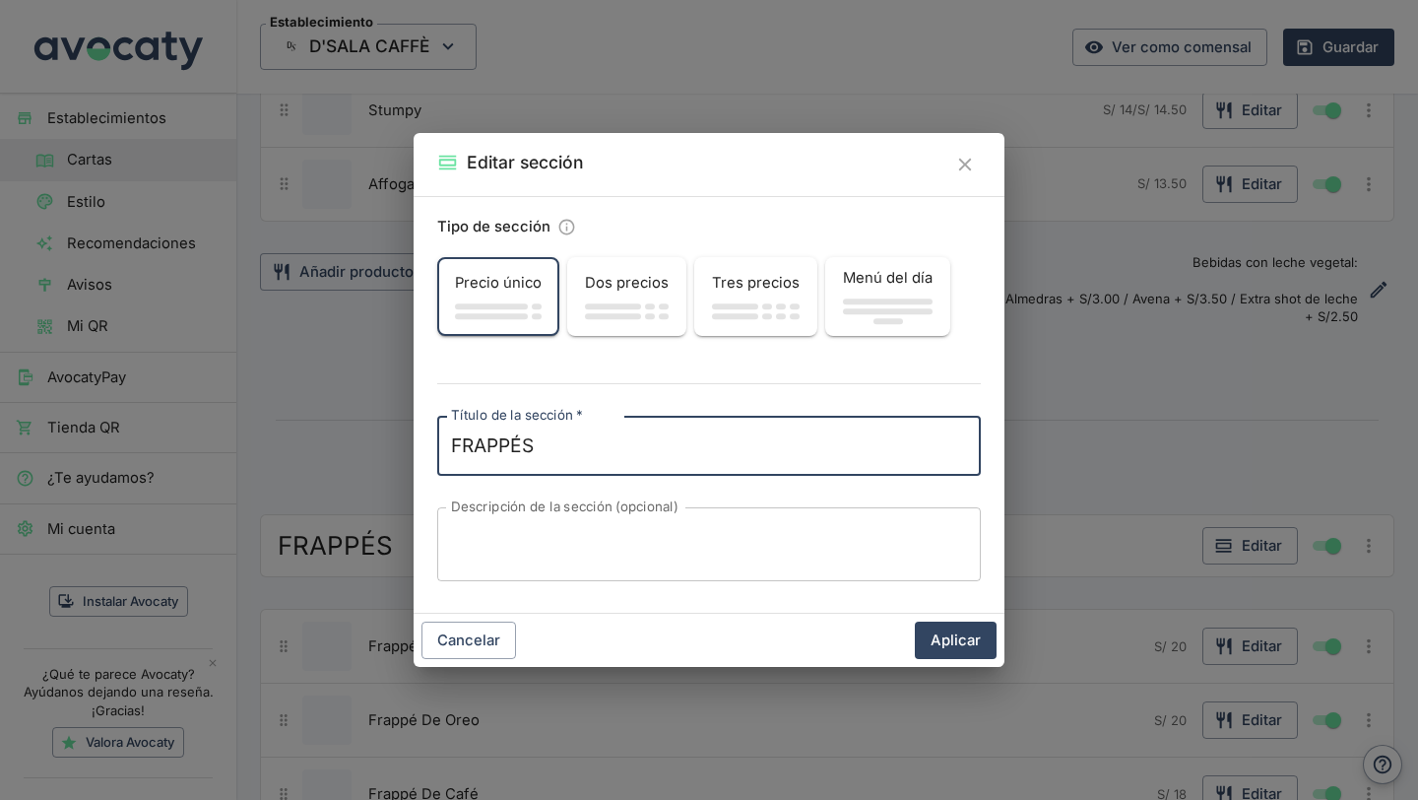
click at [539, 317] on span "button" at bounding box center [537, 316] width 10 height 6
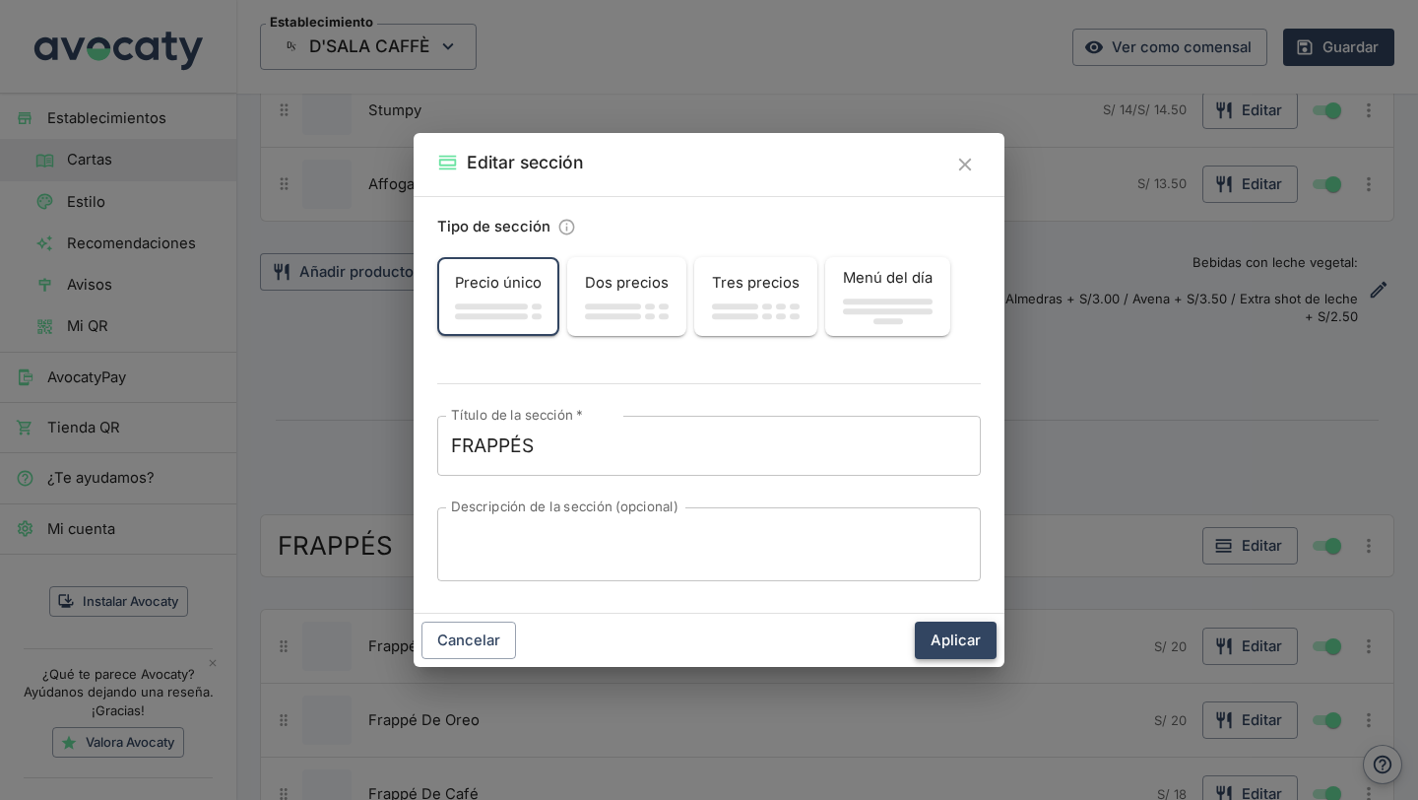
click at [972, 651] on button "Aplicar" at bounding box center [956, 640] width 82 height 37
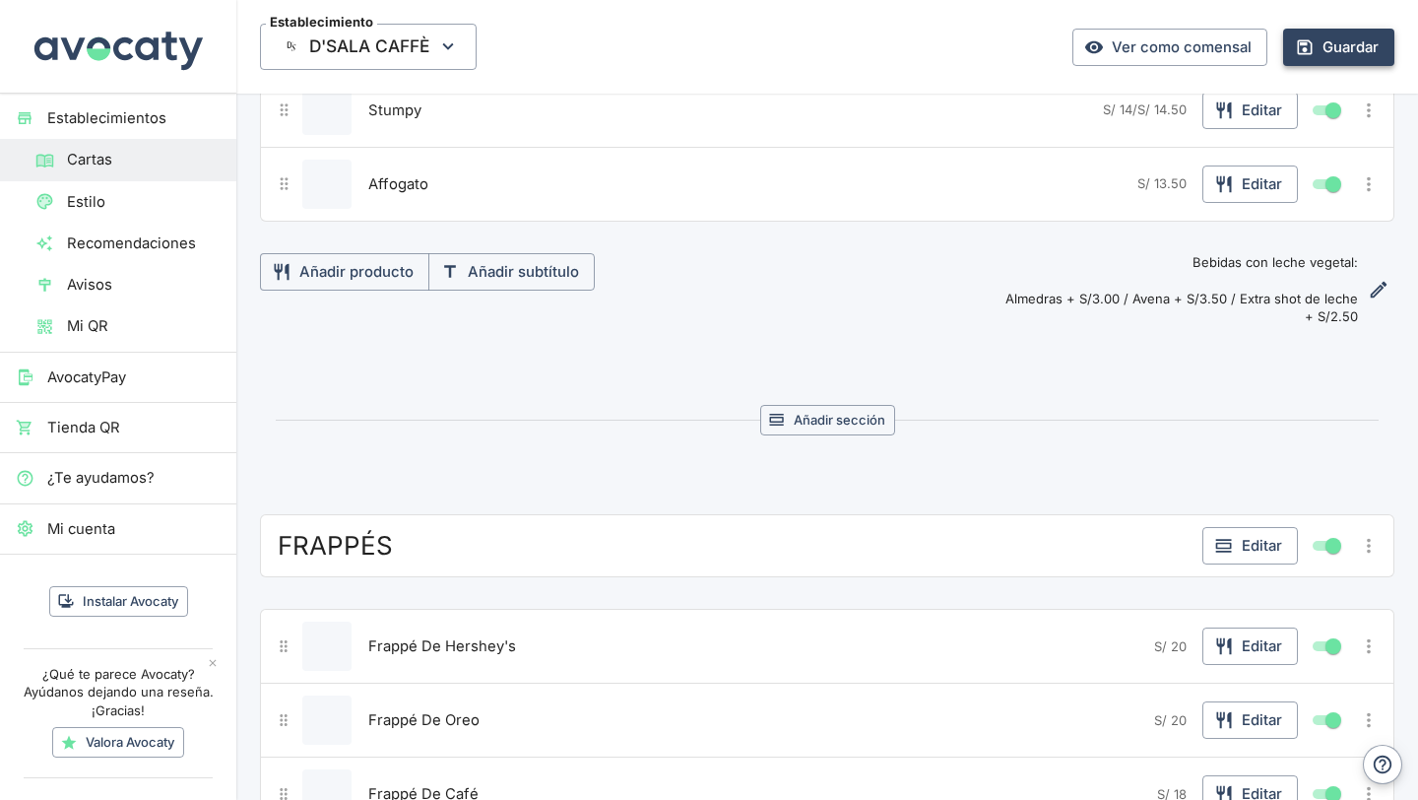
click at [1319, 56] on button "Guardar" at bounding box center [1339, 47] width 111 height 37
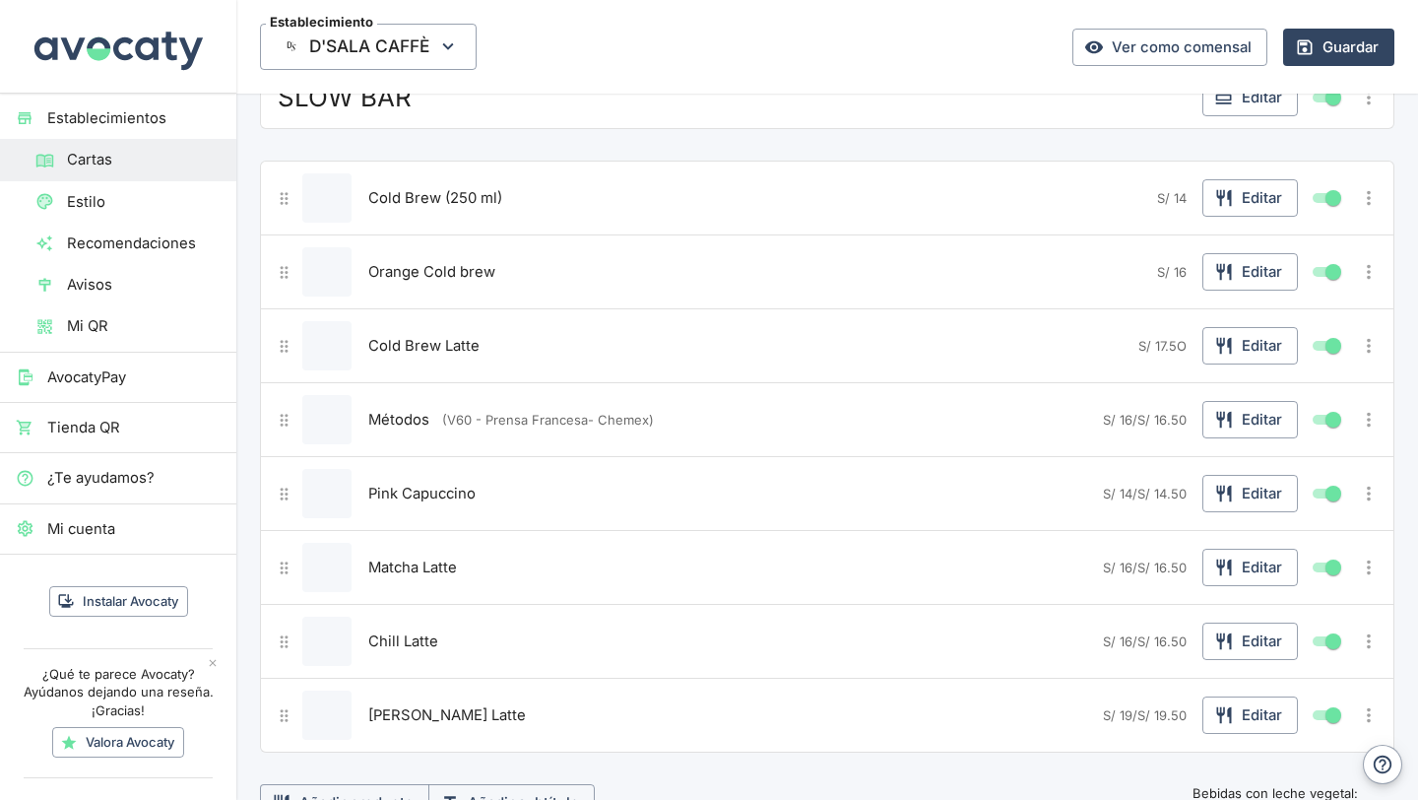
scroll to position [2060, 0]
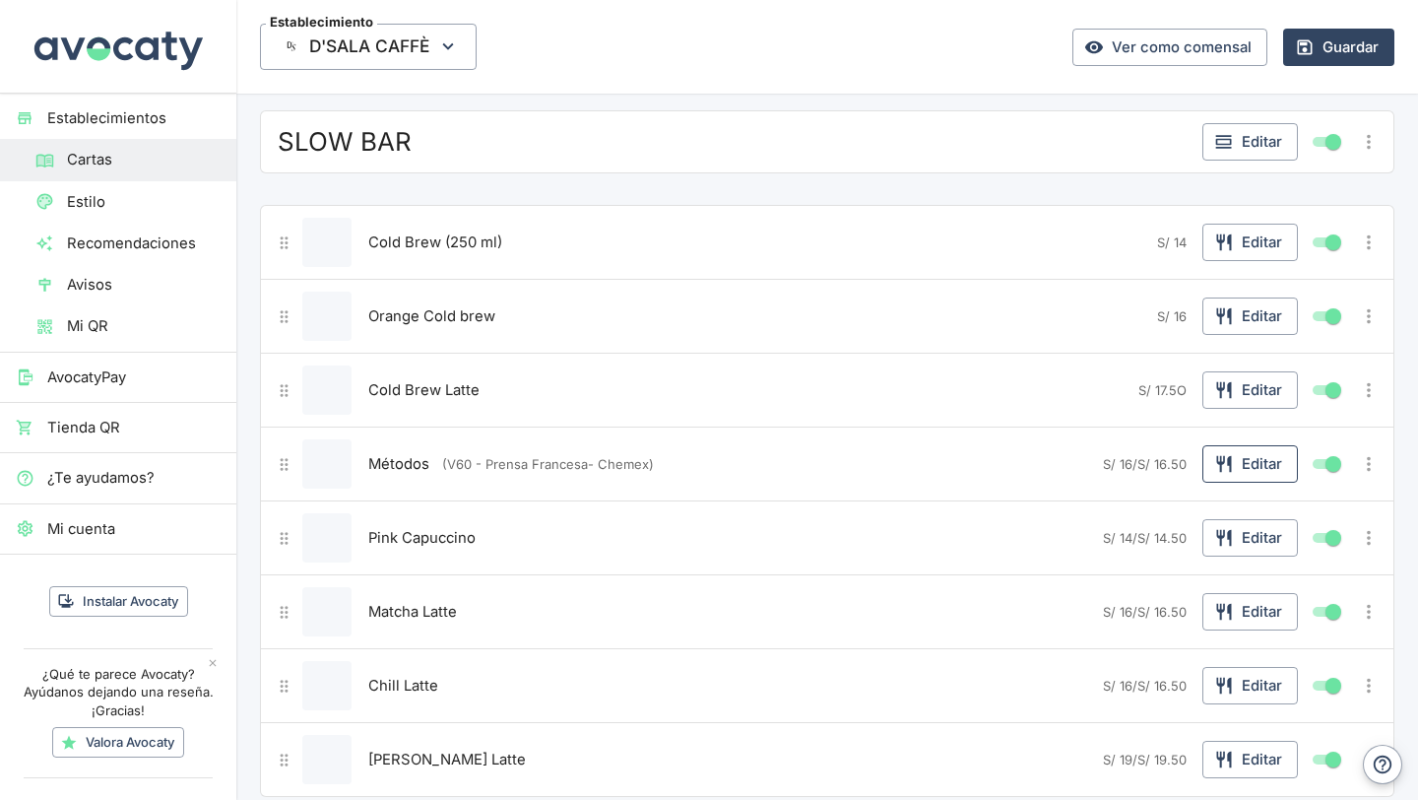
click at [1261, 472] on button "Editar" at bounding box center [1251, 463] width 96 height 37
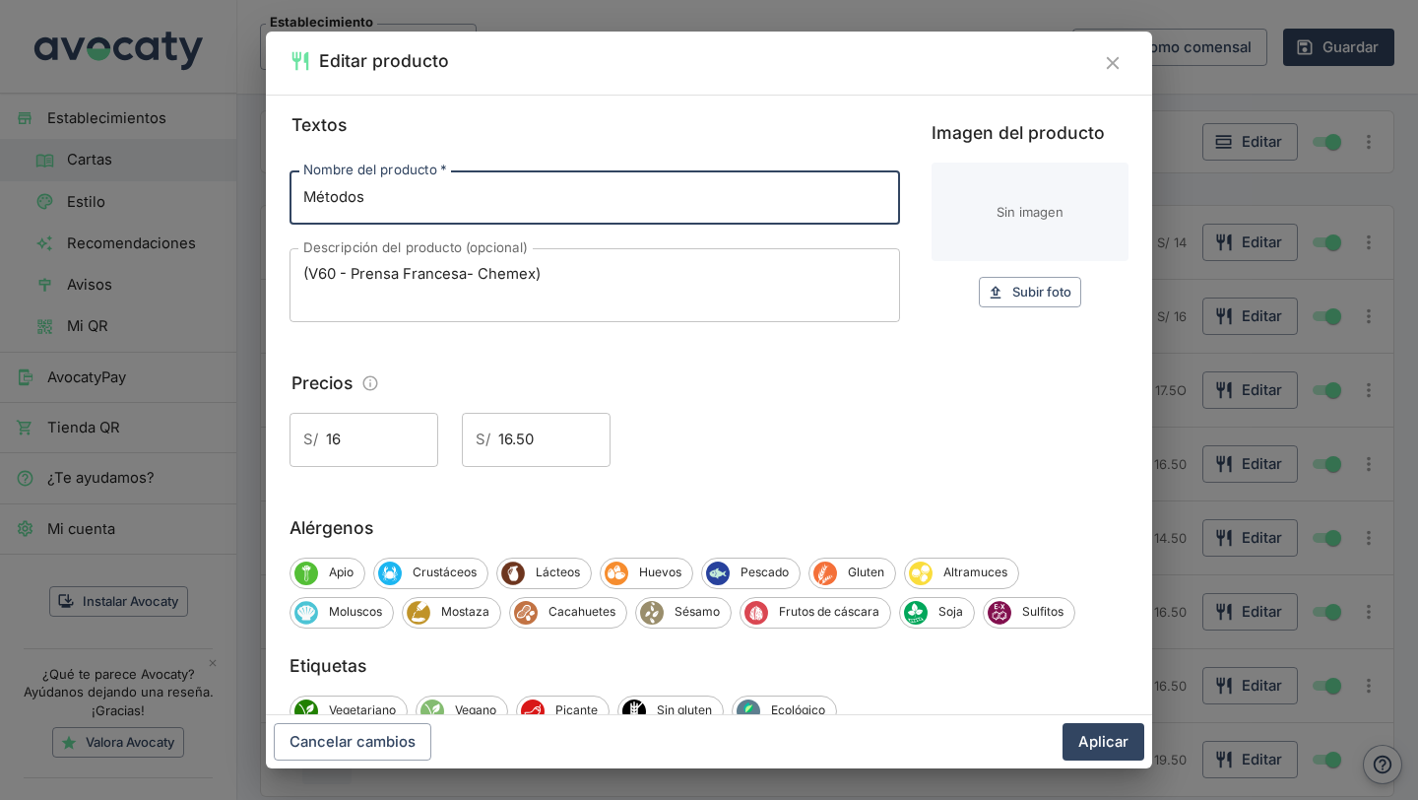
scroll to position [59, 0]
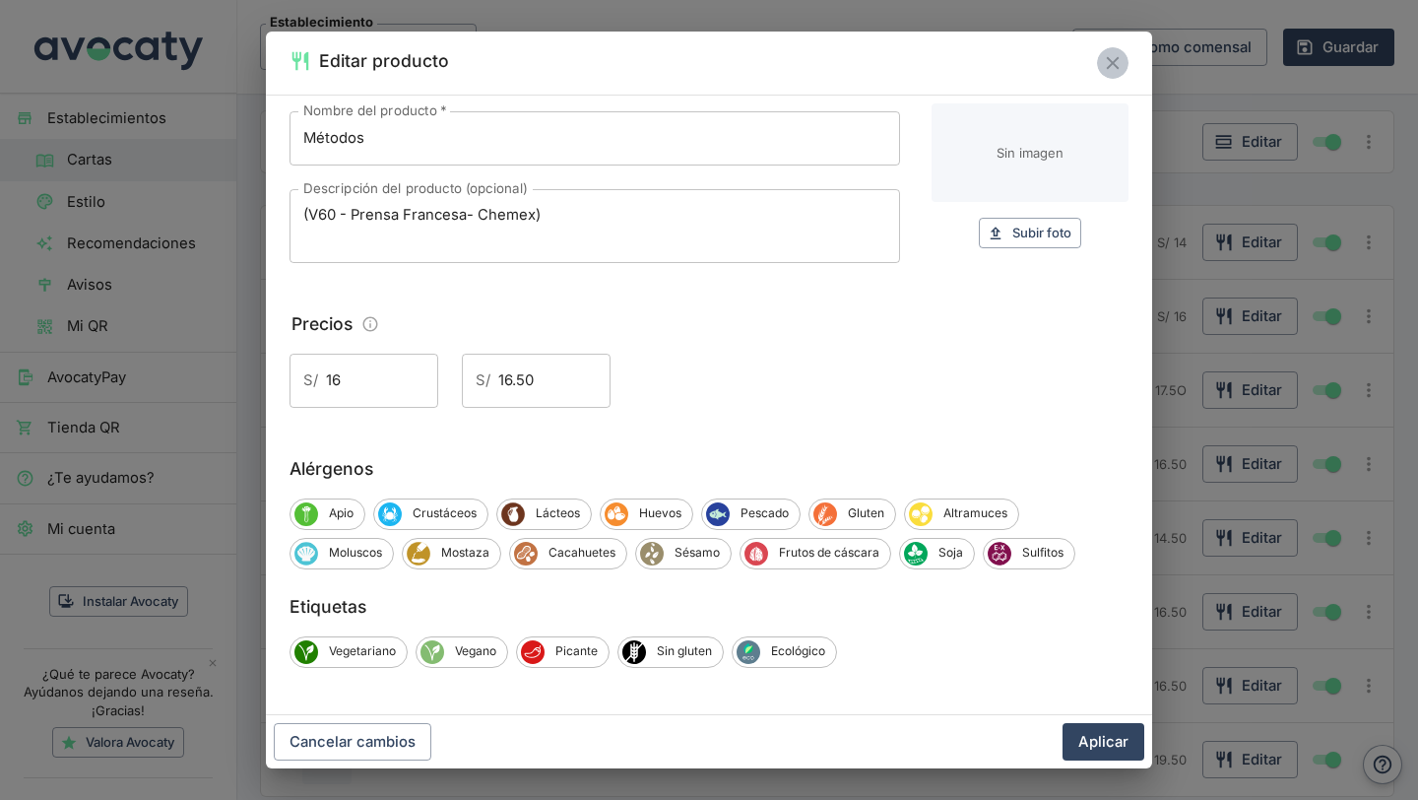
click at [1106, 54] on icon "Cerrar" at bounding box center [1113, 63] width 22 height 22
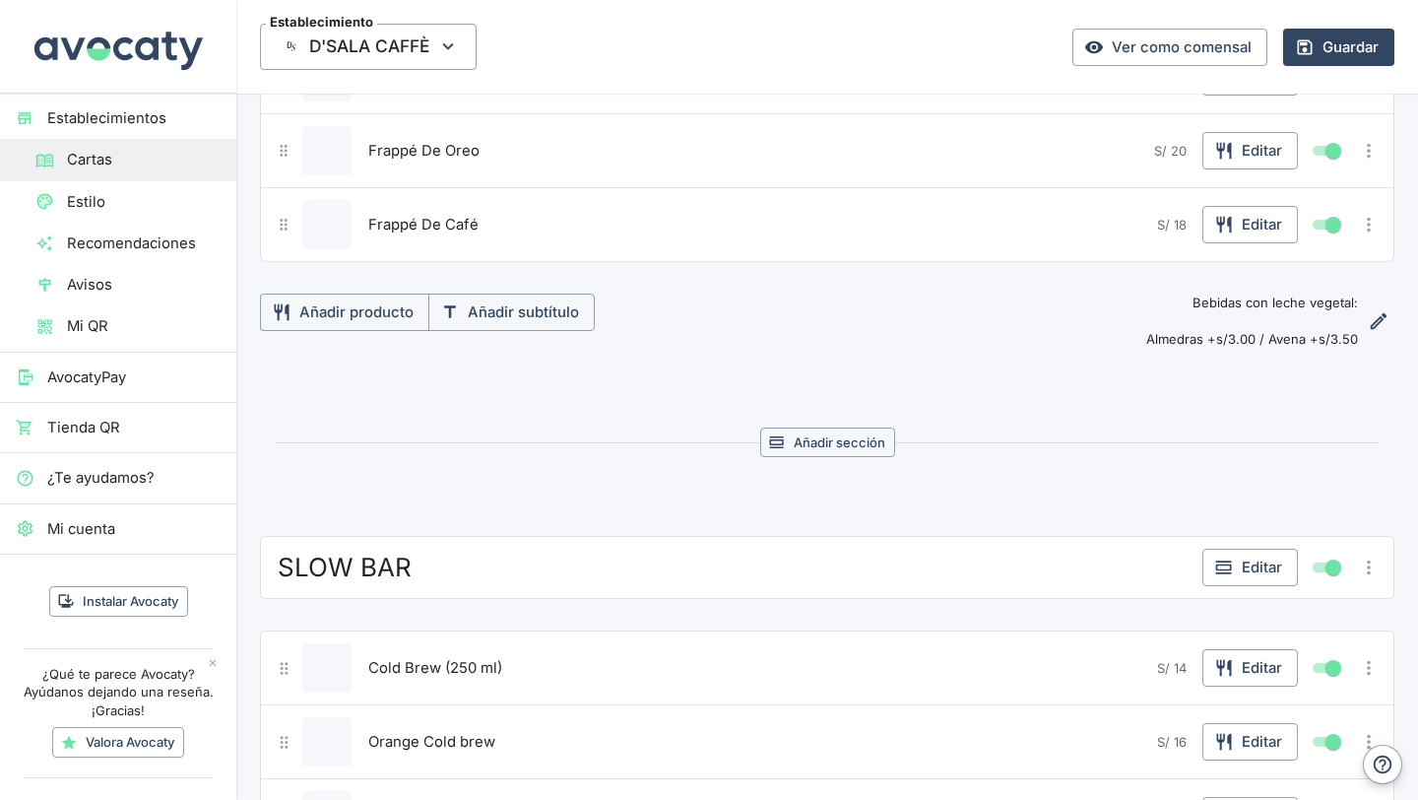
scroll to position [1660, 0]
